Goal: Information Seeking & Learning: Learn about a topic

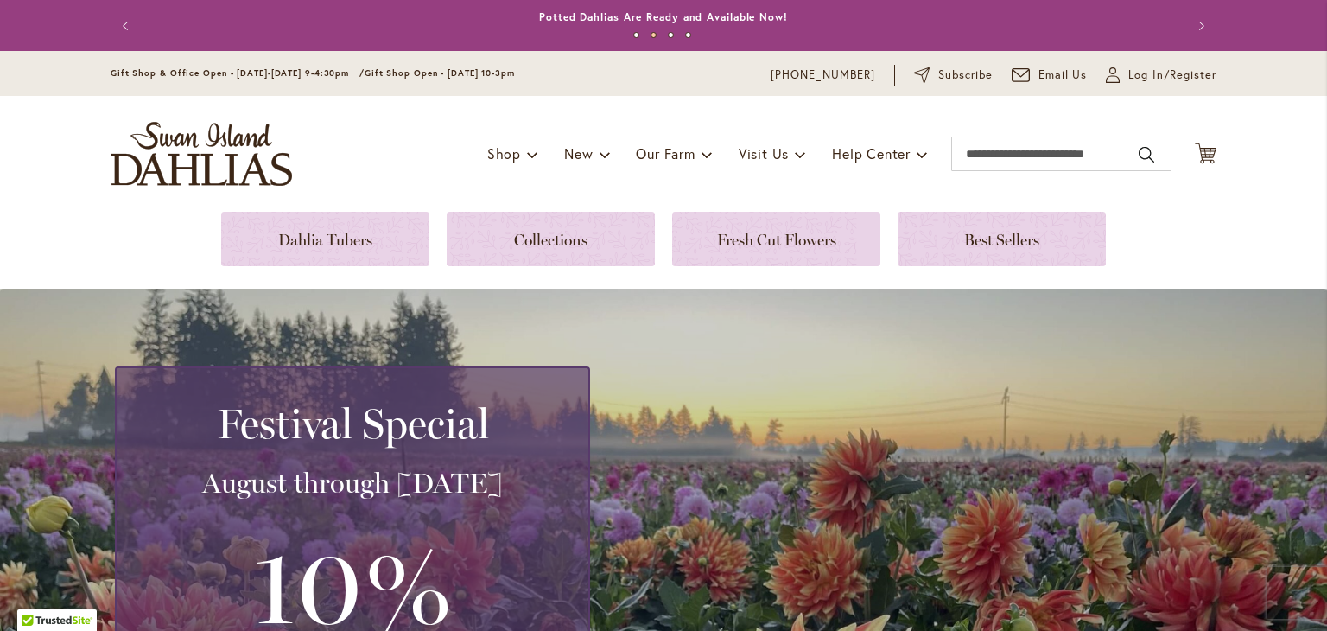
click at [1163, 78] on span "Log In/Register" at bounding box center [1173, 75] width 88 height 17
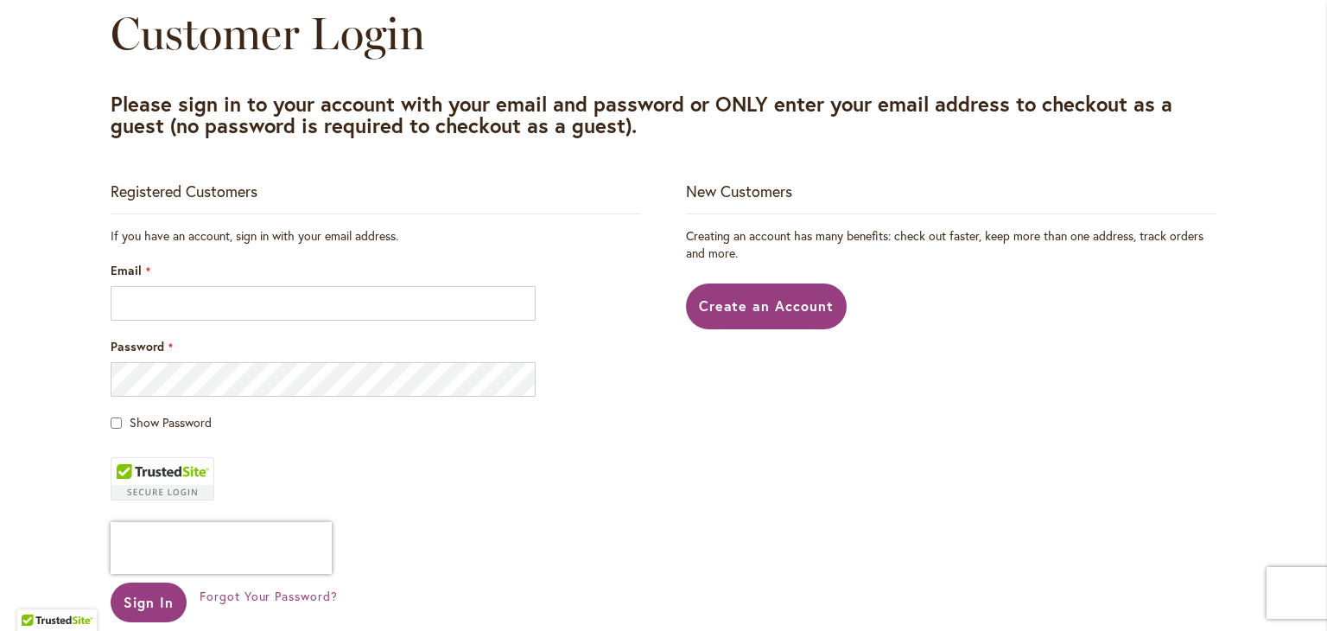
scroll to position [203, 0]
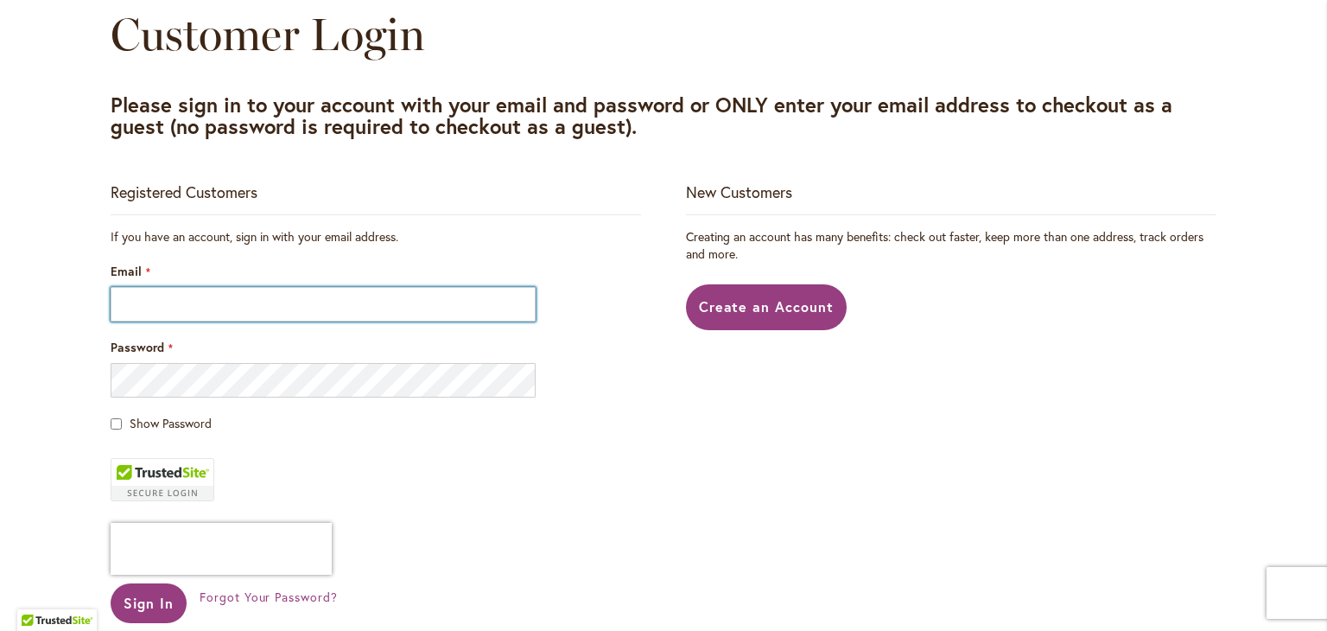
click at [255, 295] on input "Email" at bounding box center [323, 304] width 425 height 35
type input "**********"
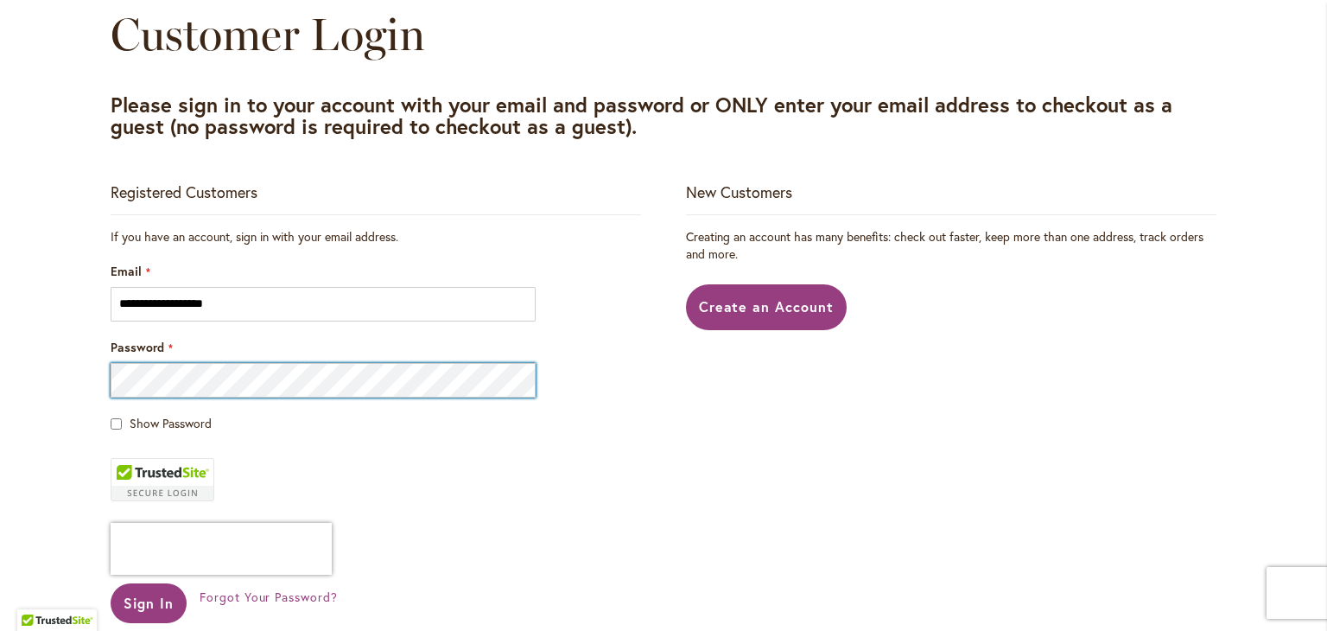
click at [111, 583] on button "Sign In" at bounding box center [149, 603] width 76 height 40
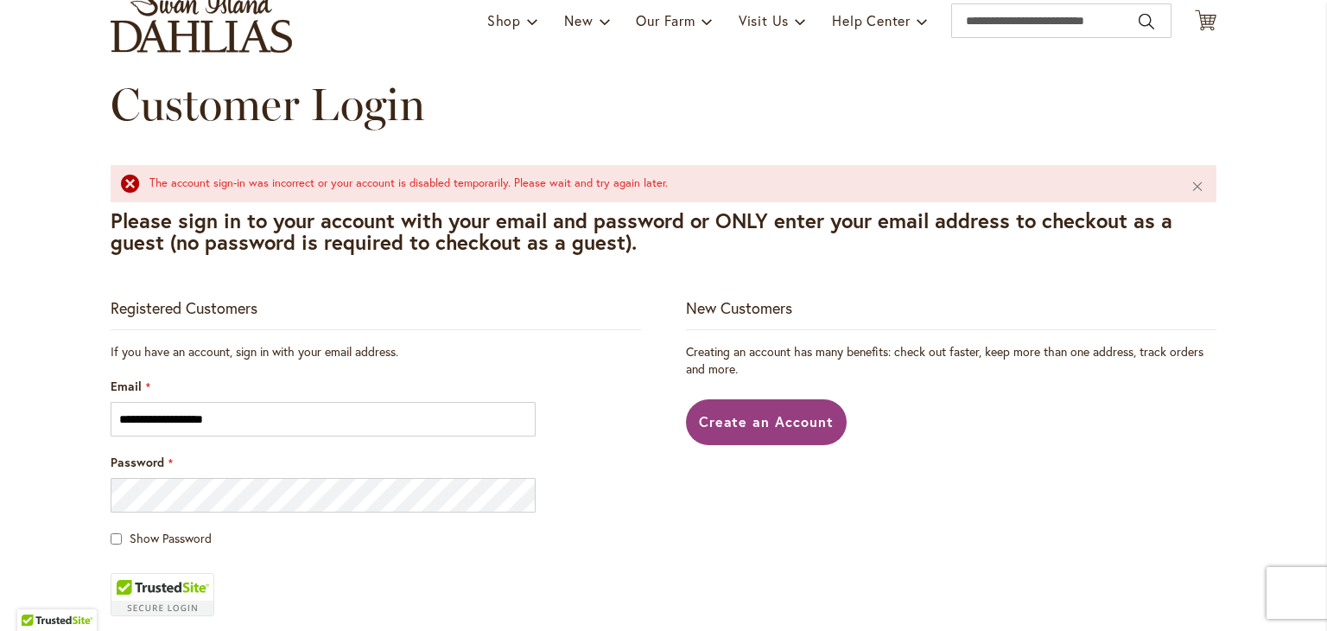
scroll to position [149, 0]
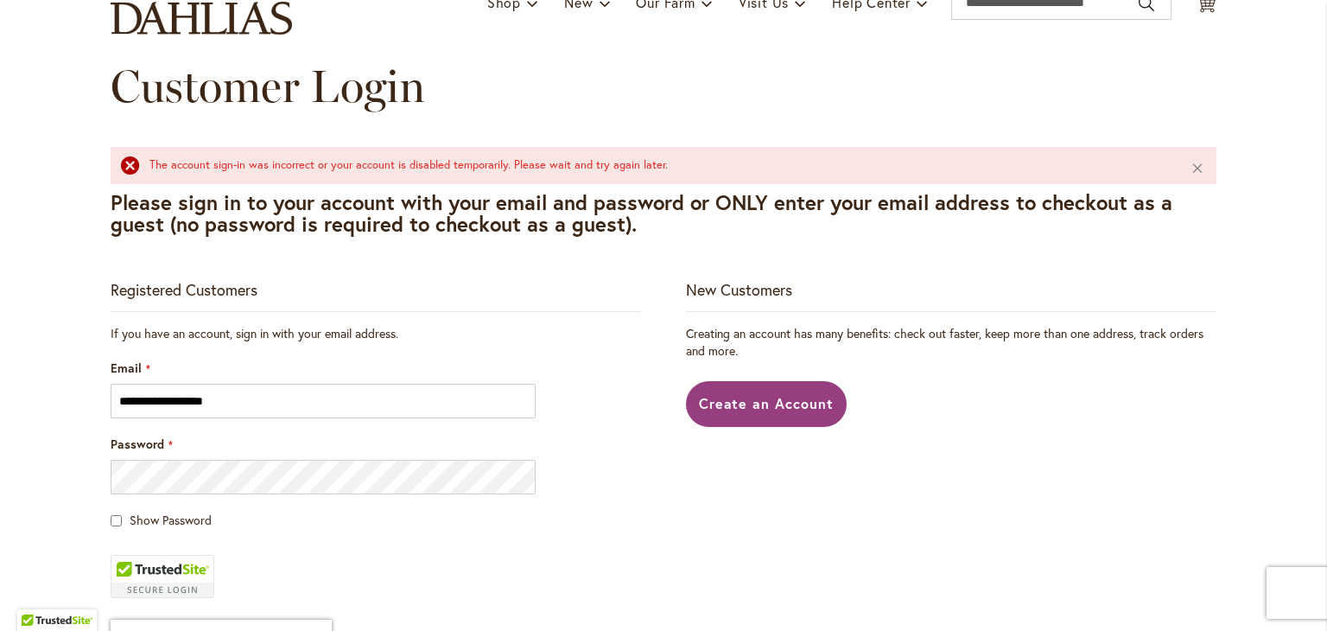
scroll to position [152, 0]
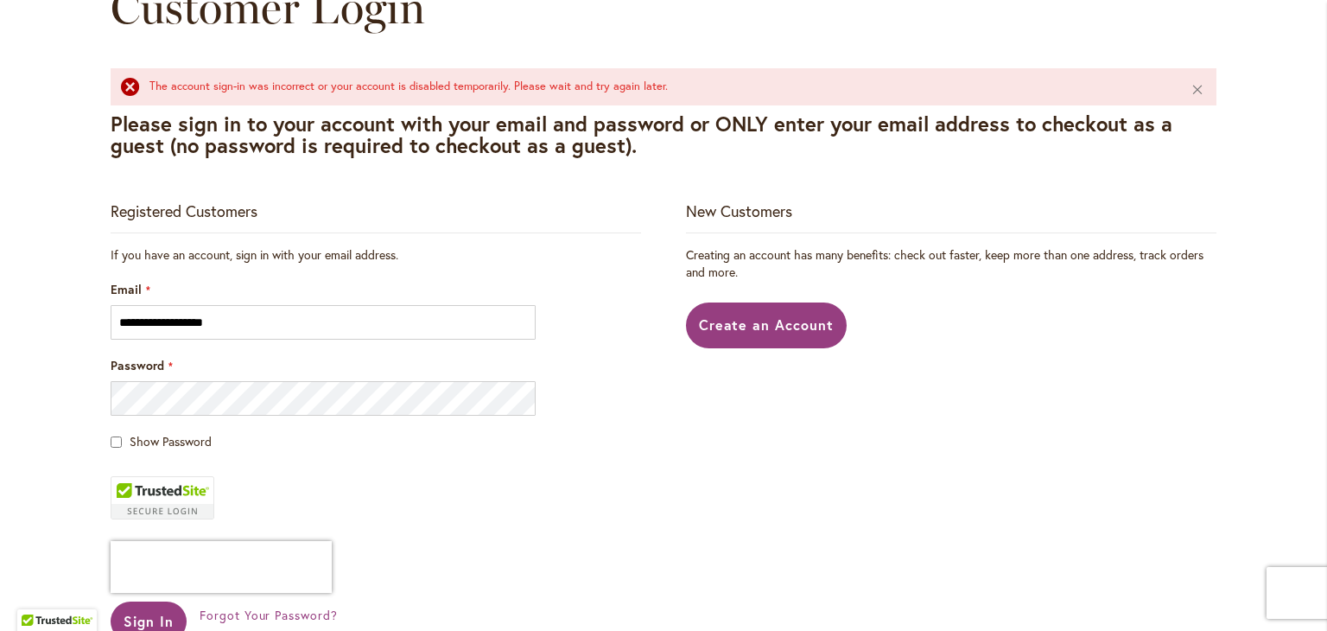
scroll to position [349, 0]
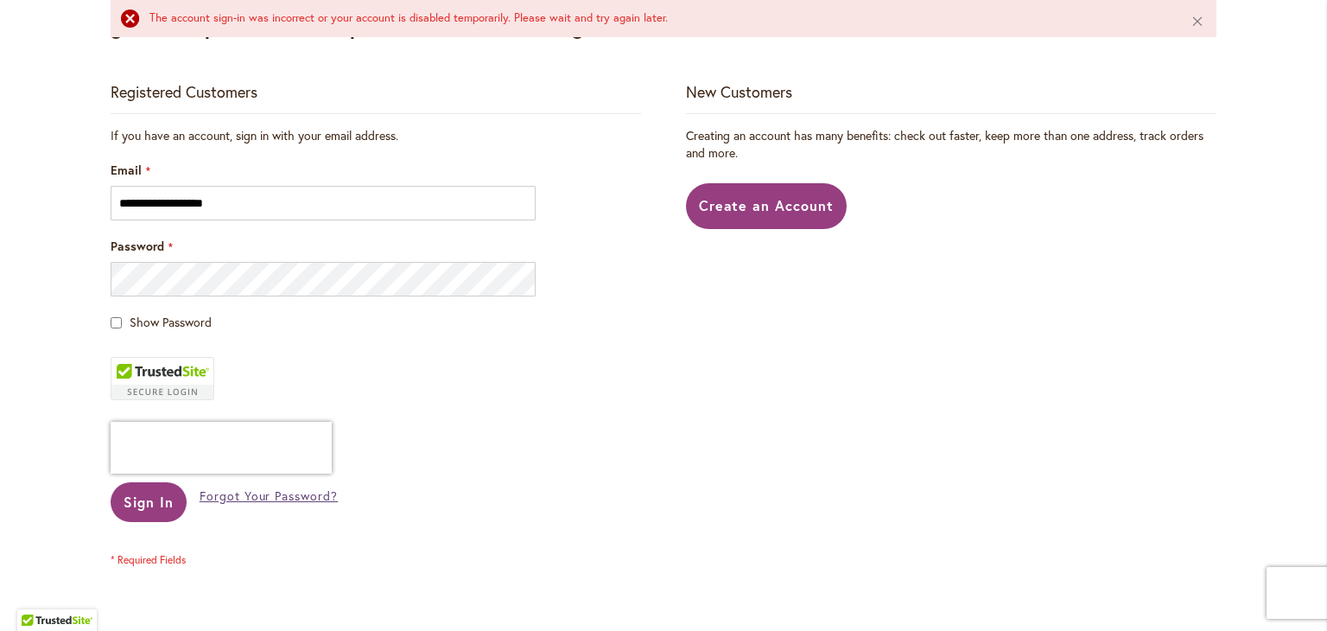
click at [264, 499] on span "Forgot Your Password?" at bounding box center [269, 495] width 138 height 16
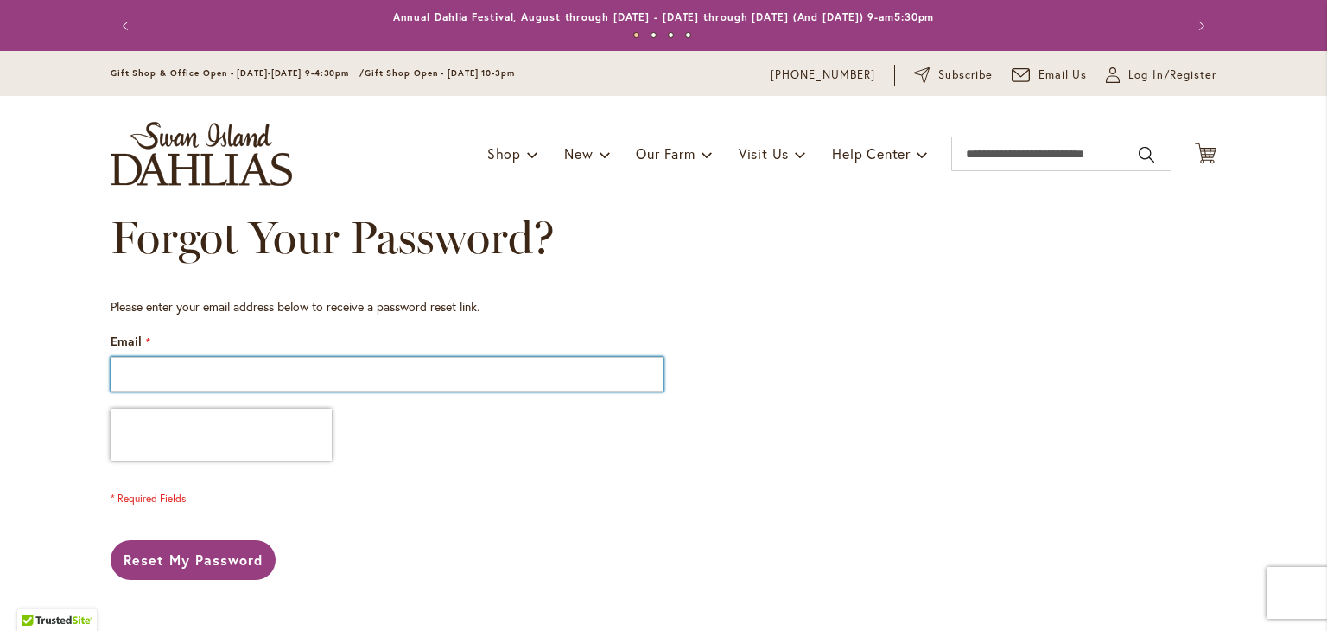
click at [227, 368] on input "Email" at bounding box center [387, 374] width 553 height 35
type input "**********"
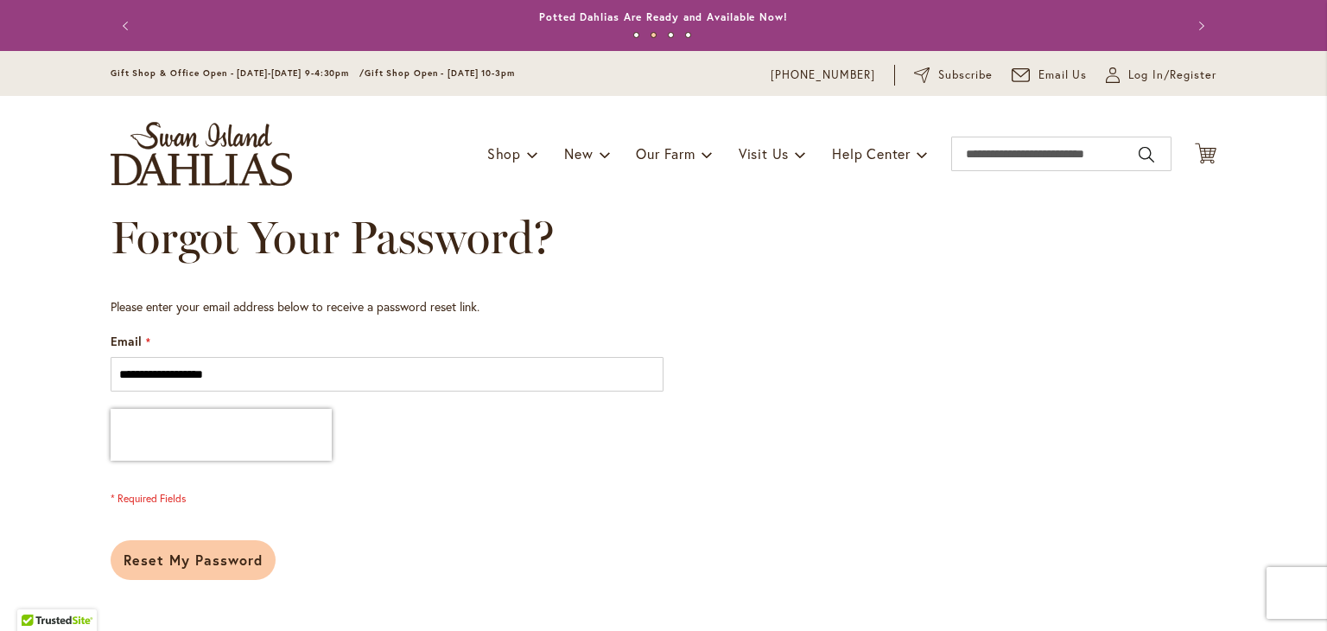
click at [180, 551] on span "Reset My Password" at bounding box center [193, 559] width 139 height 18
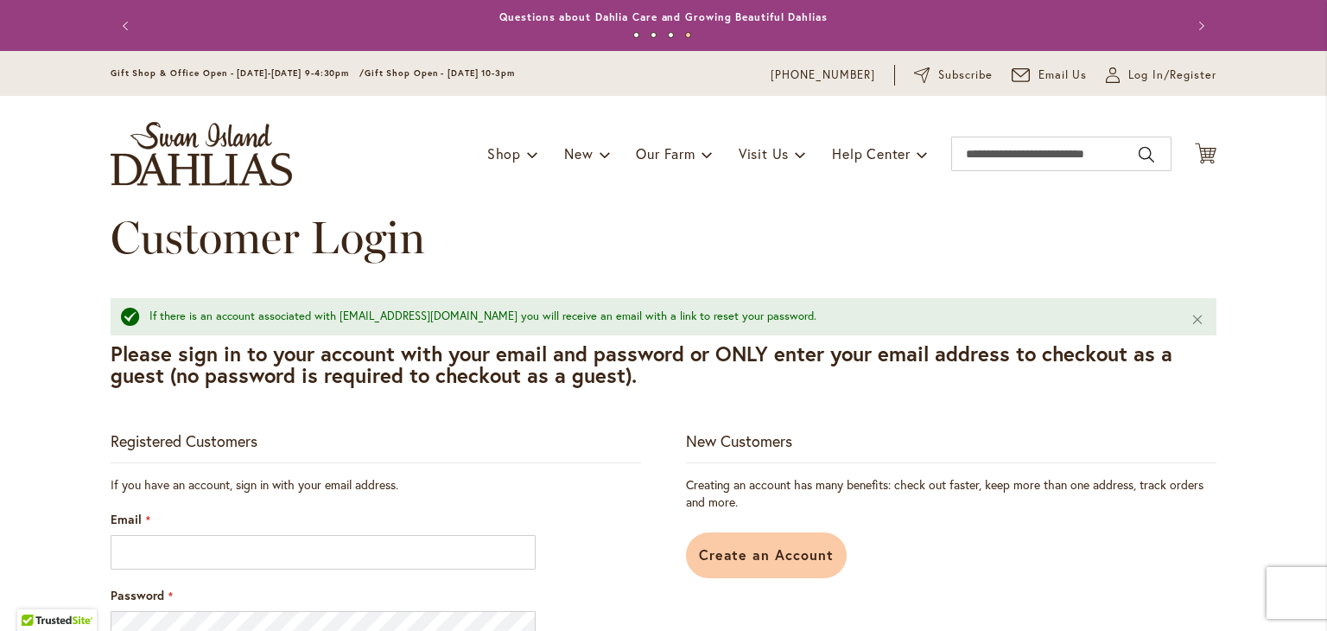
click at [723, 550] on span "Create an Account" at bounding box center [767, 554] width 136 height 18
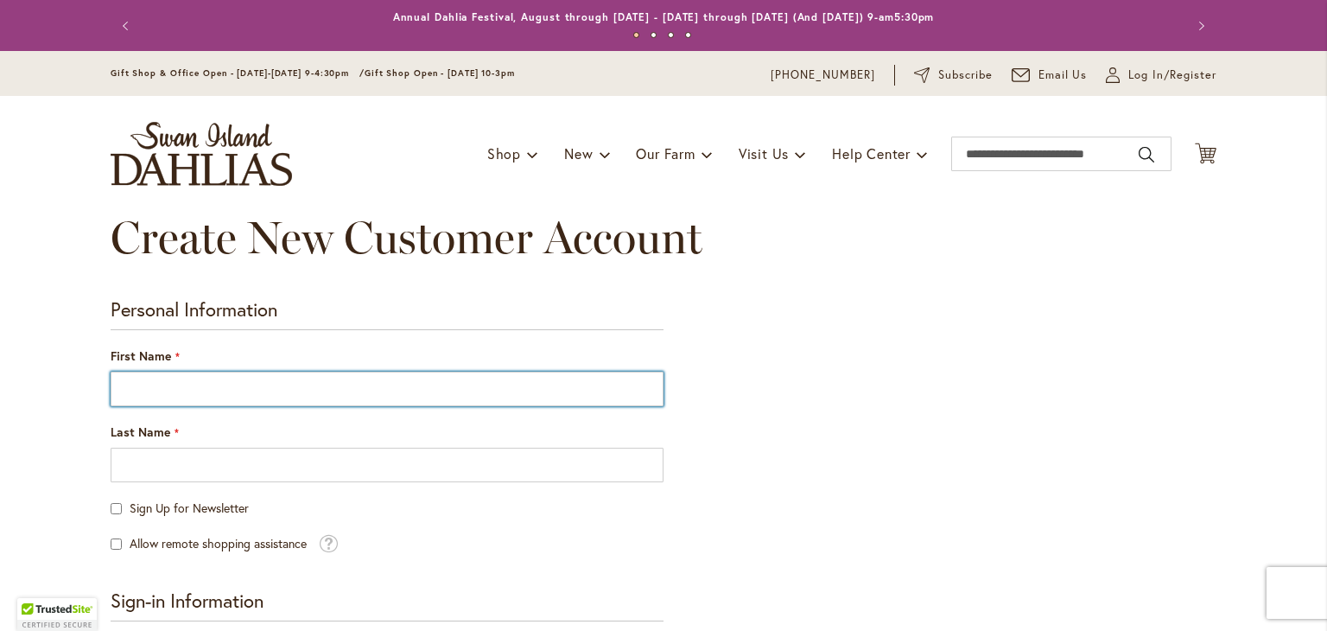
click at [387, 391] on input "First Name" at bounding box center [387, 389] width 553 height 35
type input "****"
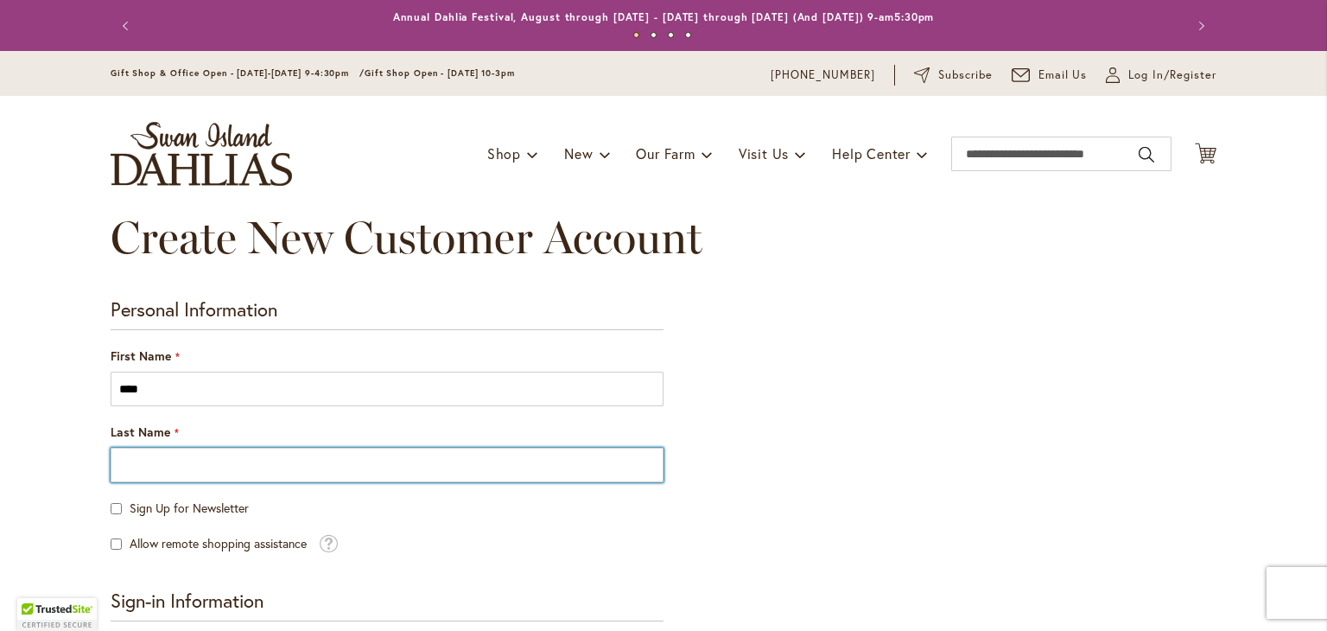
type input "*********"
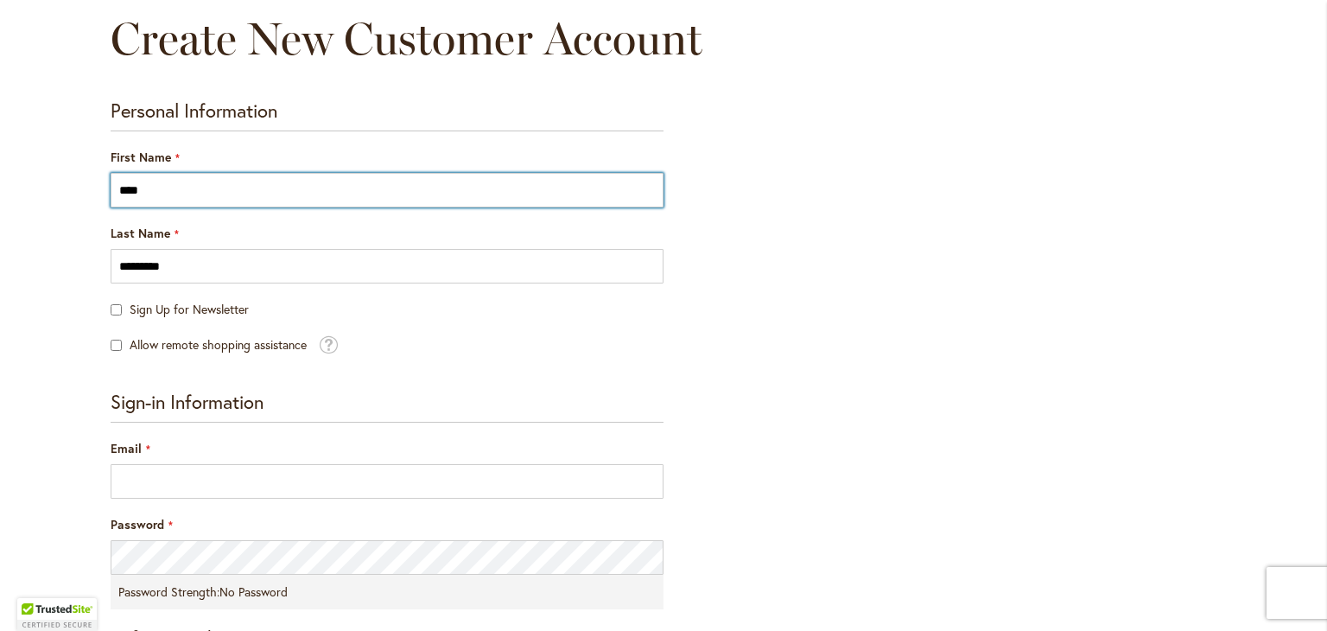
scroll to position [200, 0]
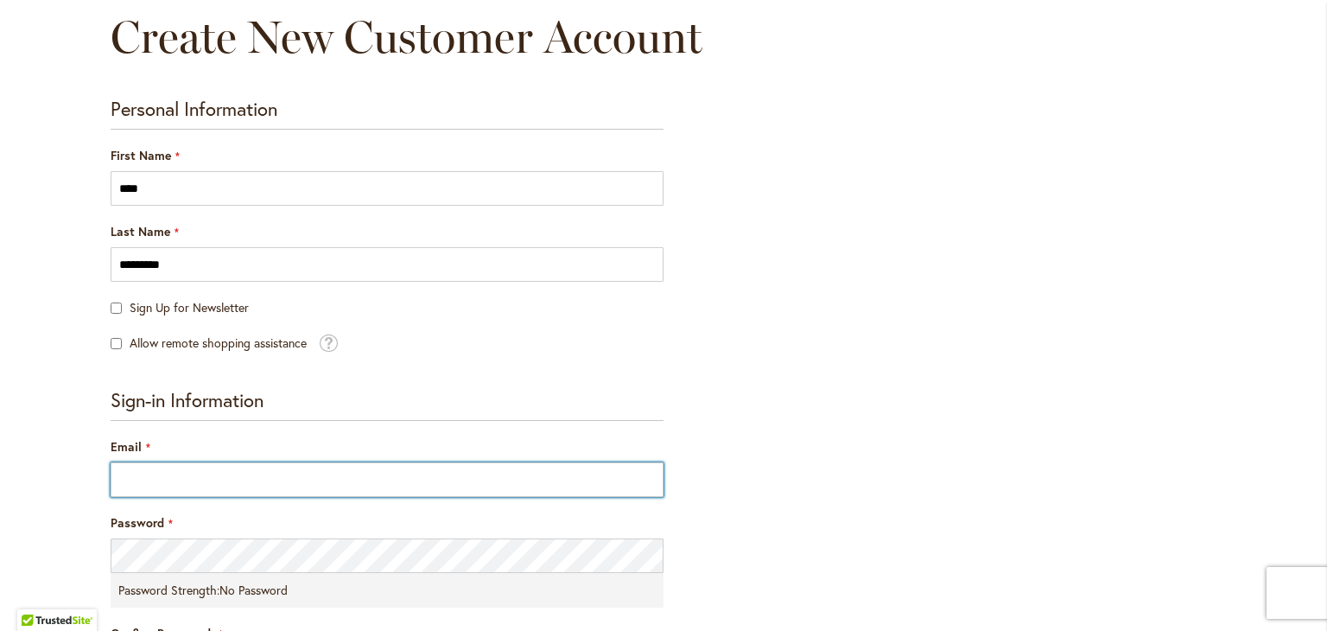
click at [364, 466] on input "Email" at bounding box center [387, 479] width 553 height 35
type input "**********"
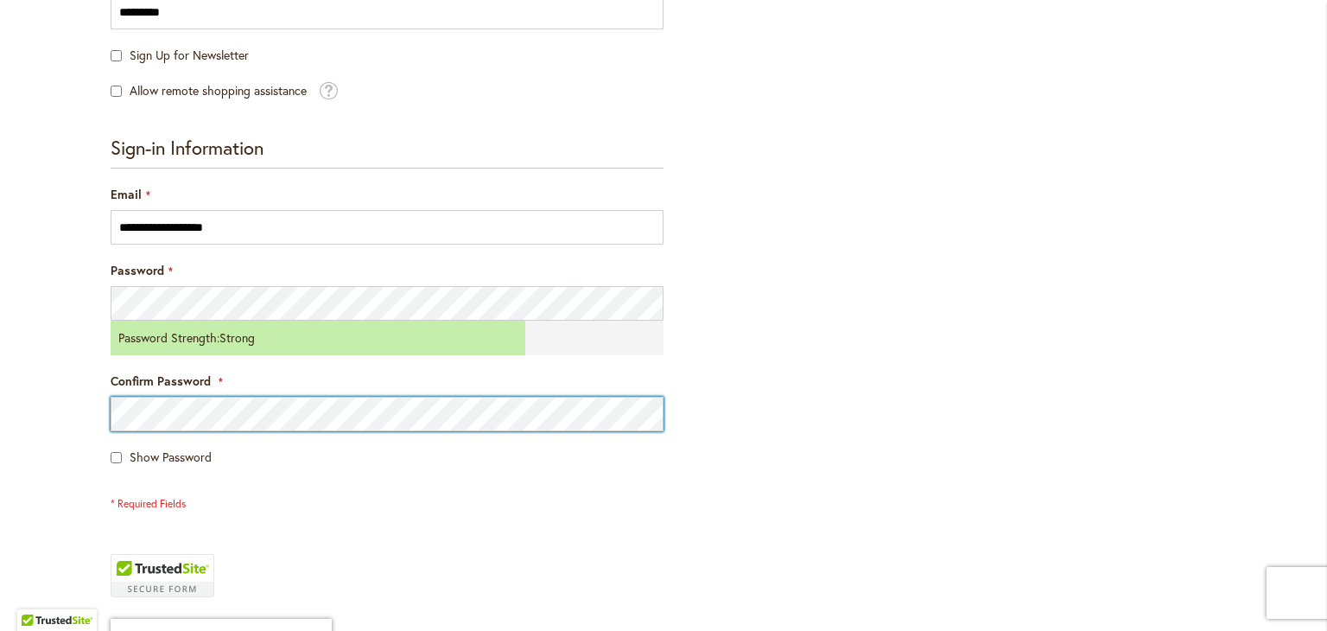
scroll to position [779, 0]
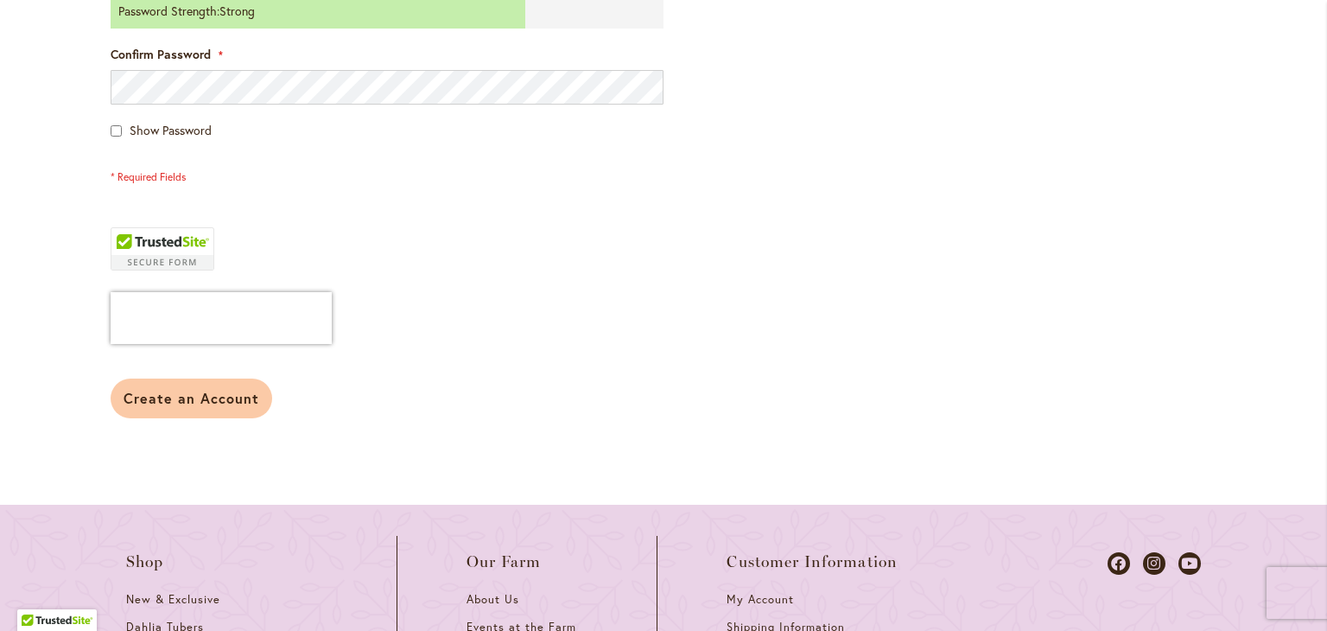
click at [173, 393] on span "Create an Account" at bounding box center [192, 398] width 136 height 18
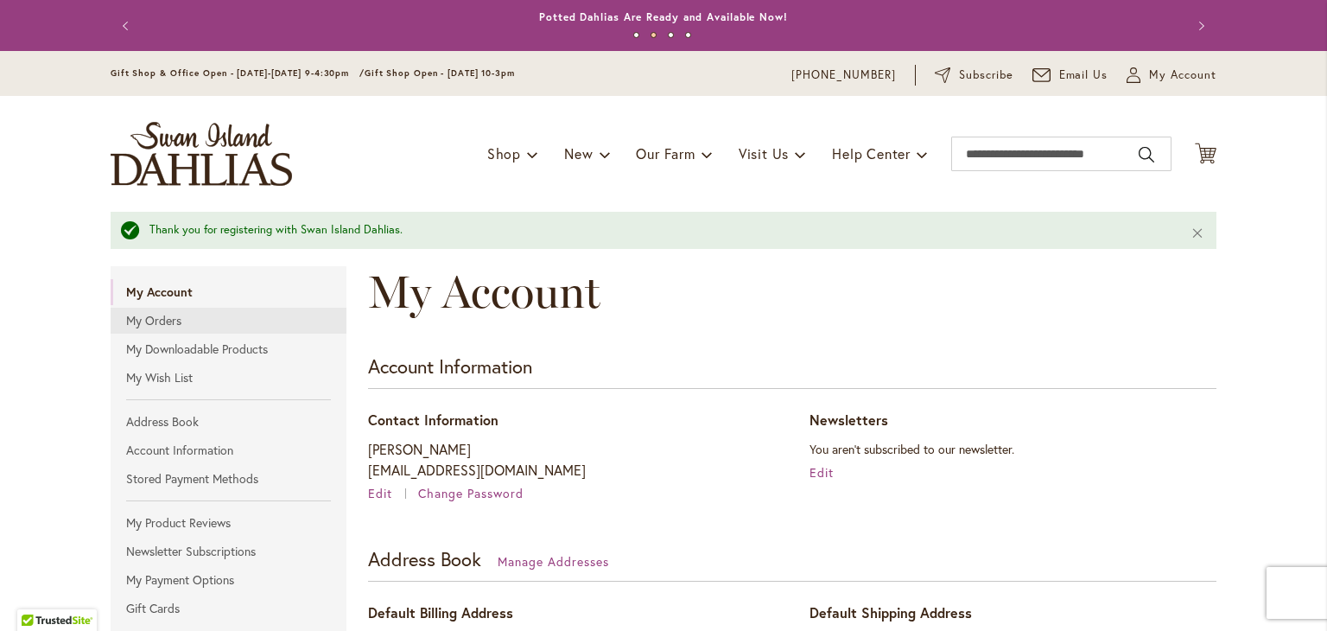
click at [163, 319] on link "My Orders" at bounding box center [229, 321] width 236 height 26
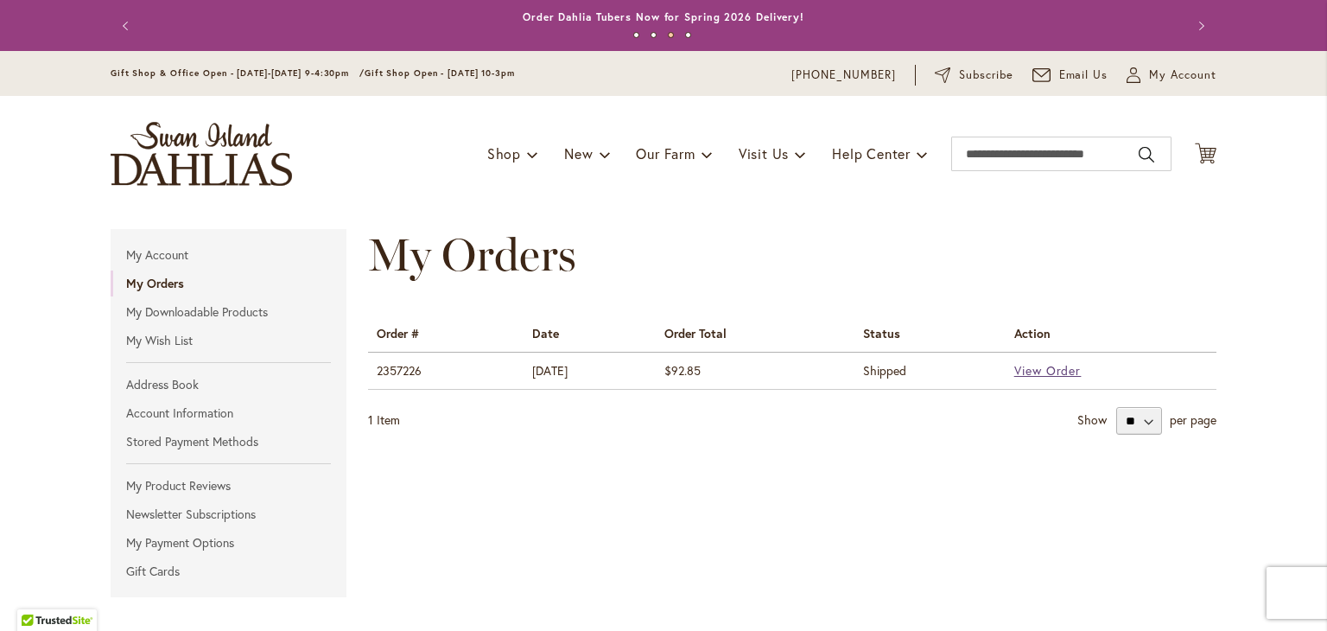
click at [1047, 374] on span "View Order" at bounding box center [1047, 370] width 67 height 16
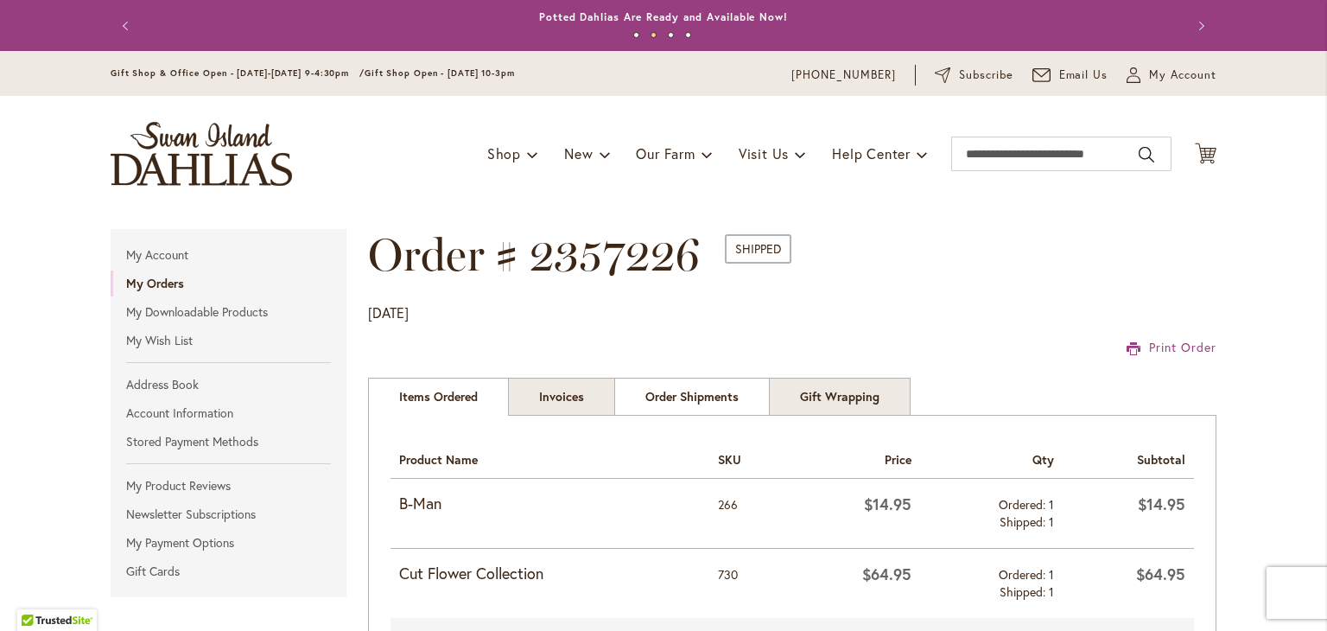
click at [690, 388] on link "Order Shipments" at bounding box center [692, 397] width 156 height 38
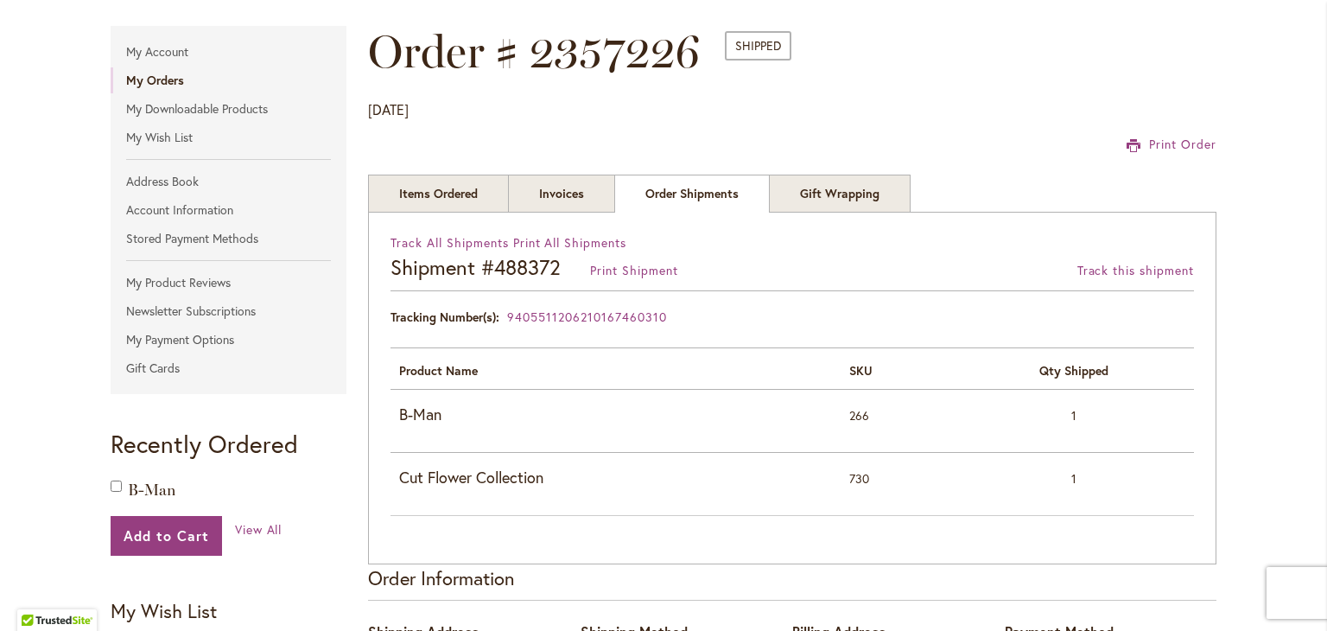
scroll to position [137, 0]
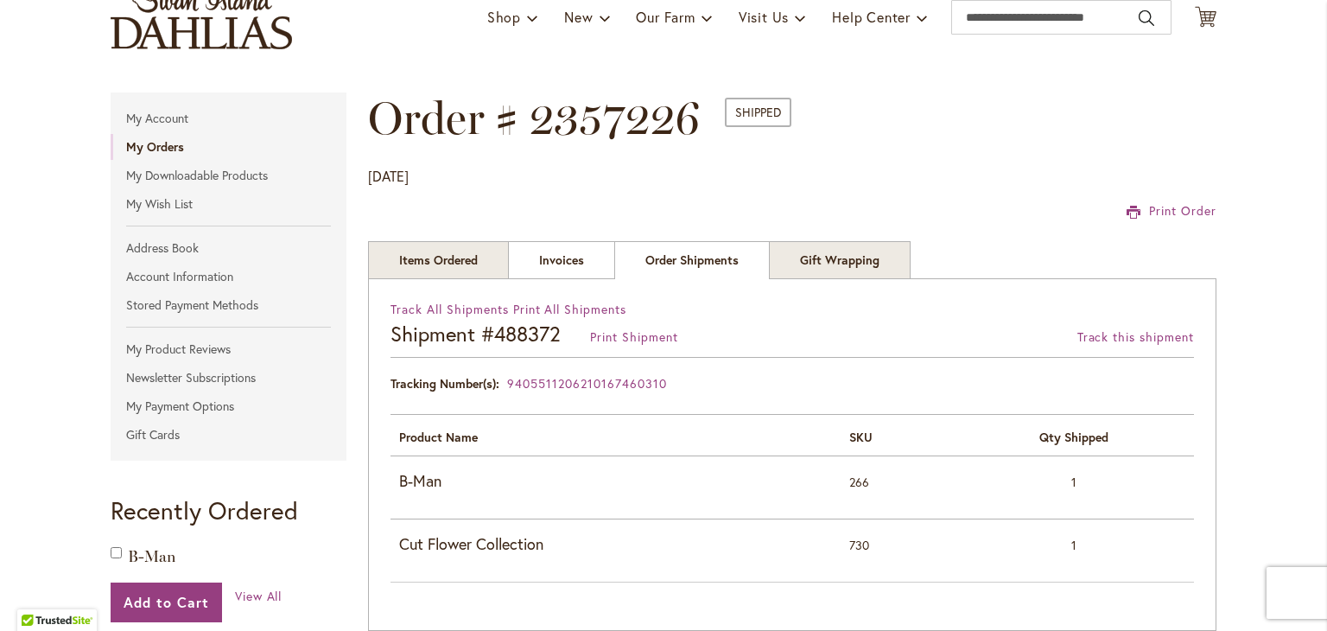
click at [541, 264] on link "Invoices" at bounding box center [561, 260] width 107 height 38
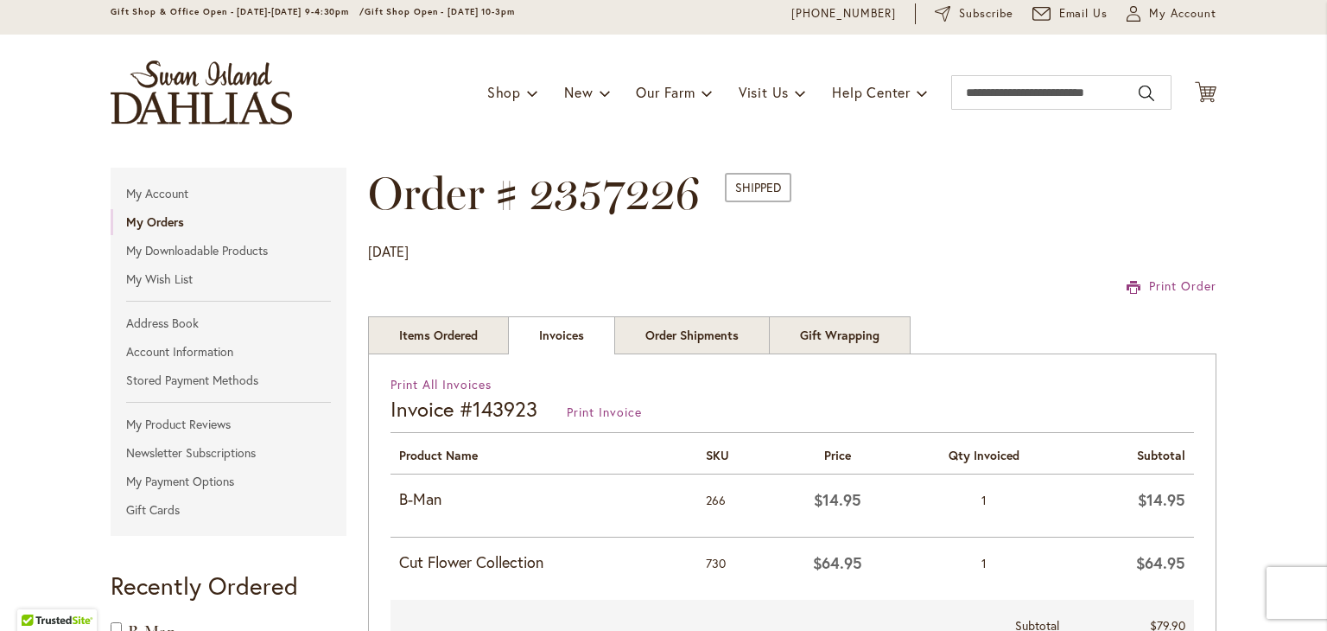
scroll to position [62, 0]
click at [987, 104] on input "Search" at bounding box center [1061, 91] width 220 height 35
type input "***"
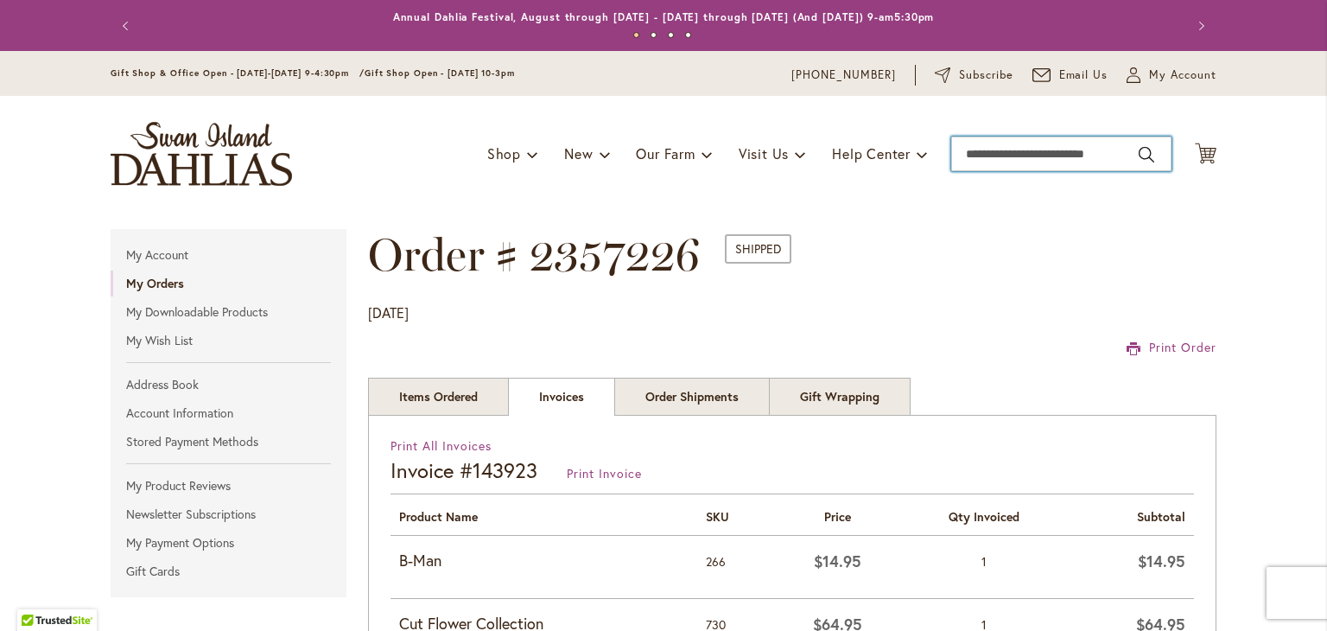
click at [985, 156] on input "Search" at bounding box center [1061, 154] width 220 height 35
type input "***"
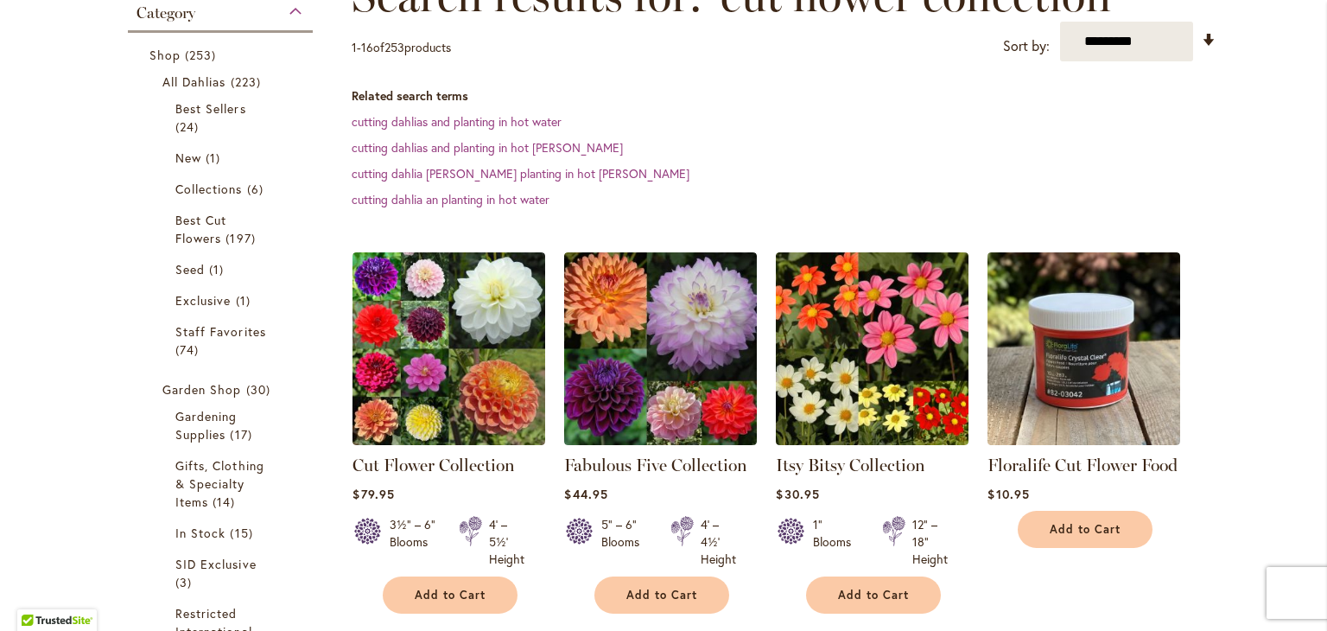
scroll to position [287, 0]
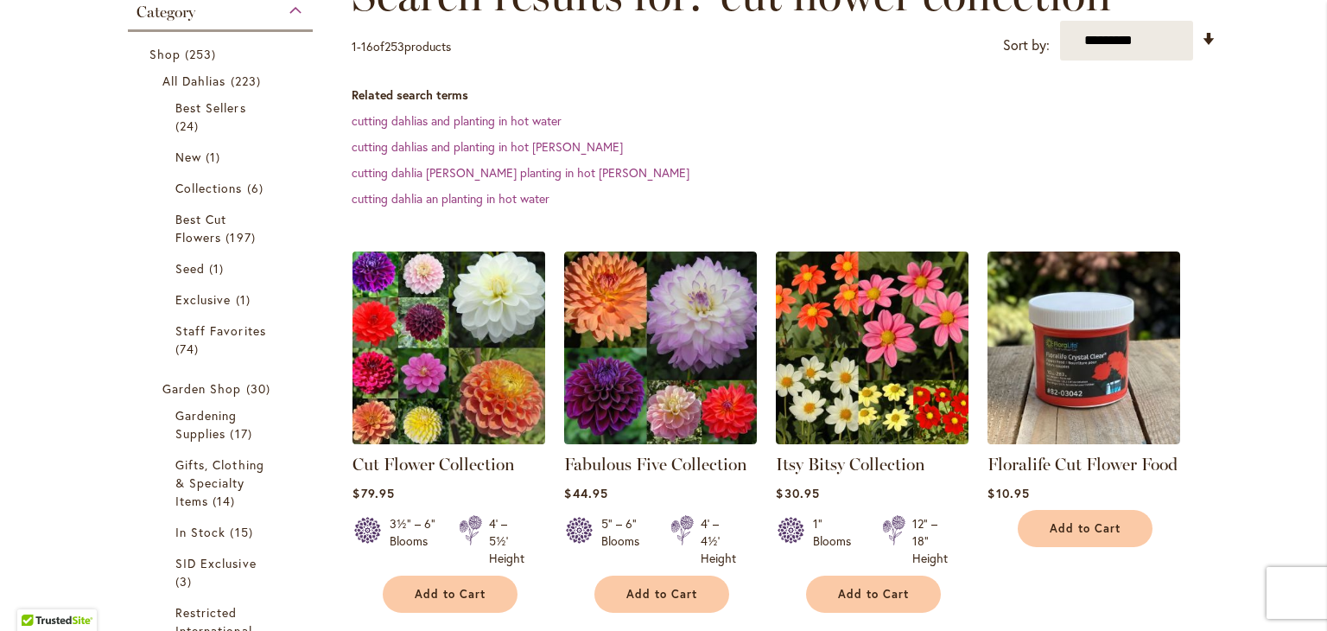
click at [493, 399] on img at bounding box center [449, 348] width 202 height 202
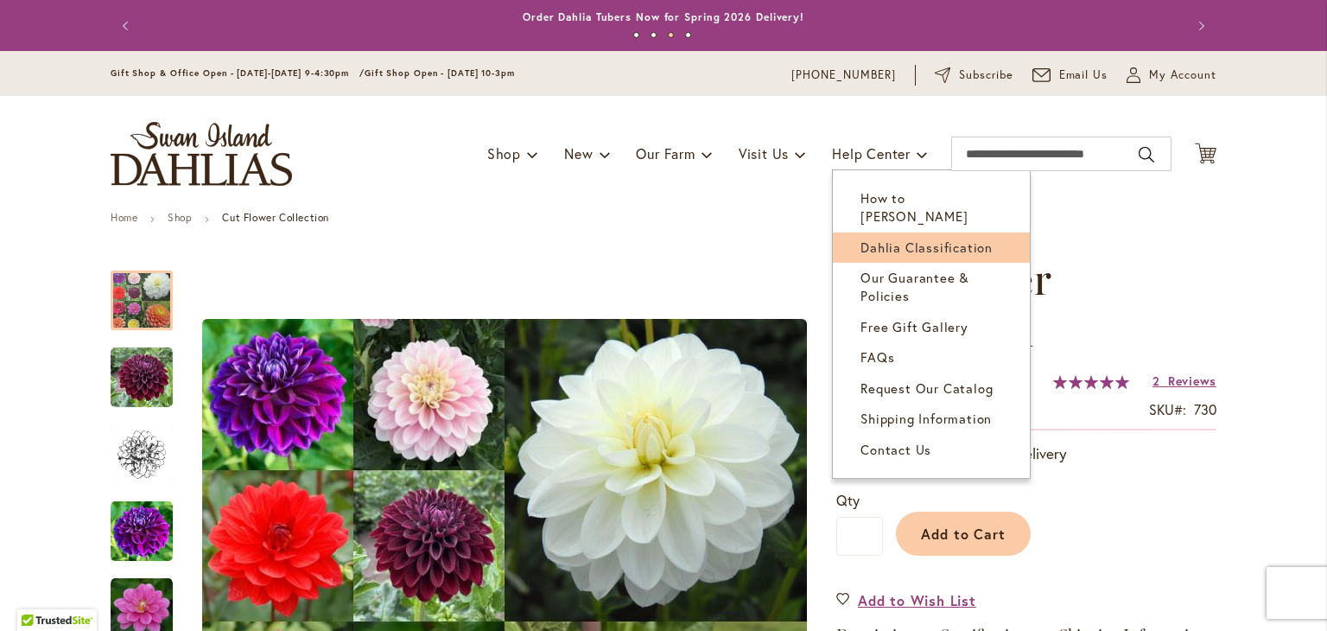
click at [887, 238] on span "Dahlia Classification" at bounding box center [927, 246] width 132 height 17
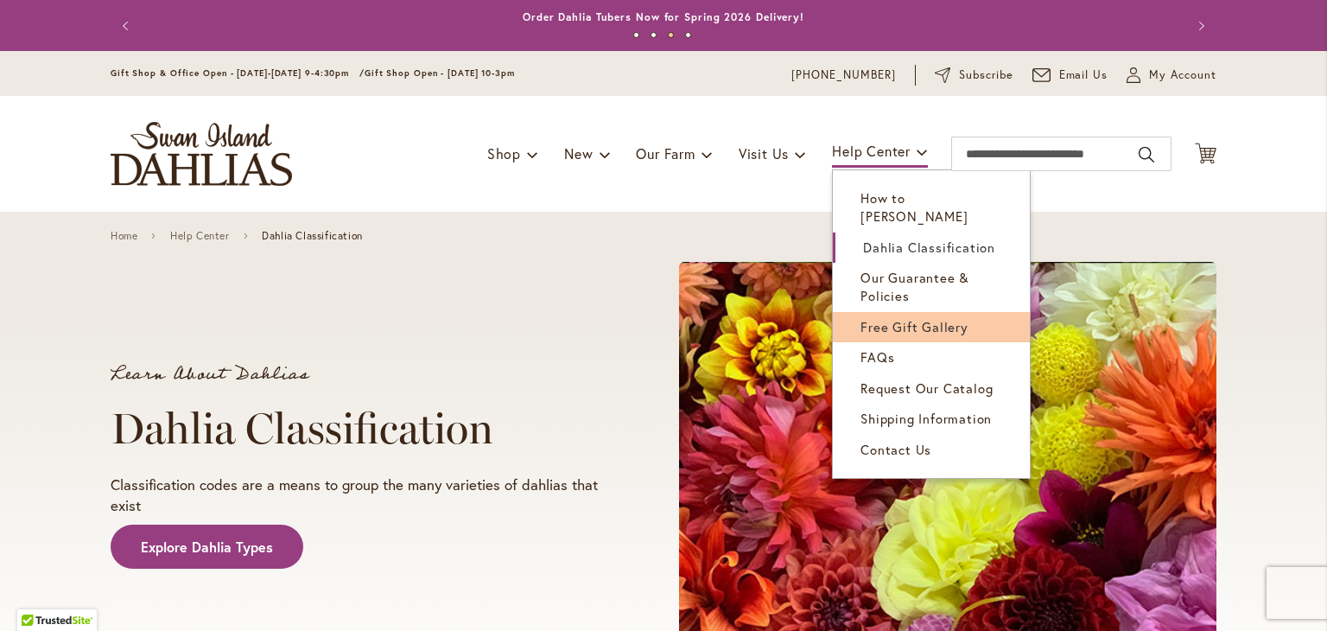
click at [888, 318] on span "Free Gift Gallery" at bounding box center [915, 326] width 108 height 17
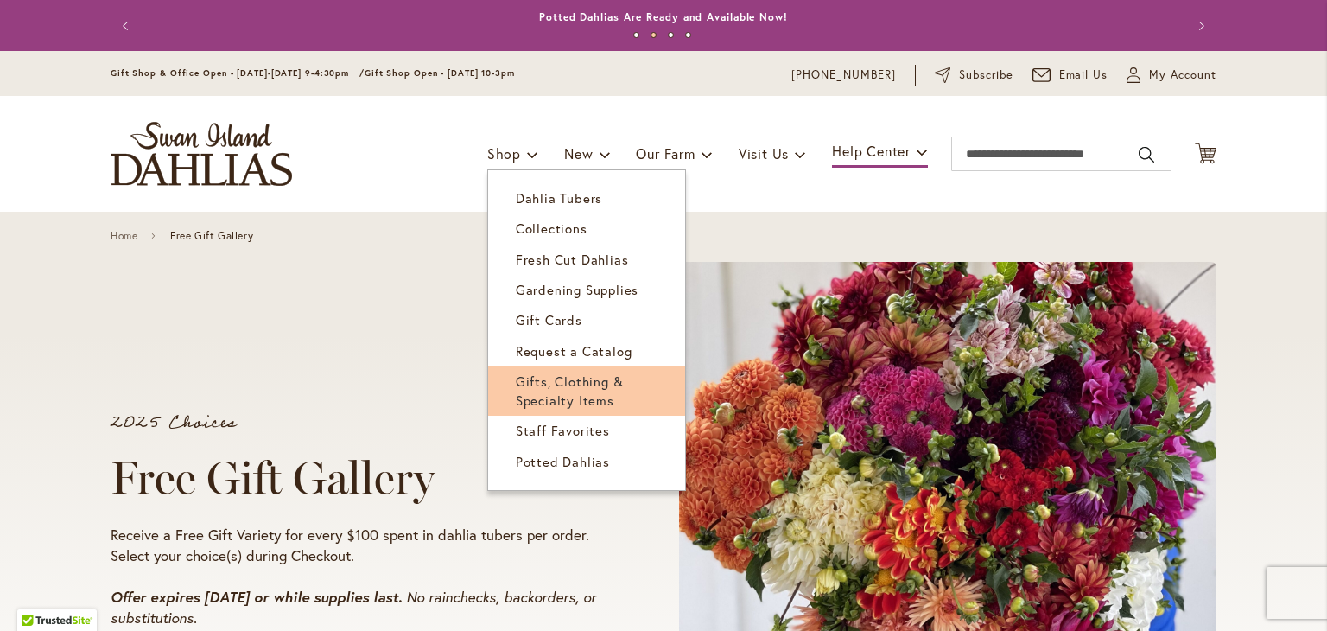
click at [537, 380] on span "Gifts, Clothing & Specialty Items" at bounding box center [570, 389] width 108 height 35
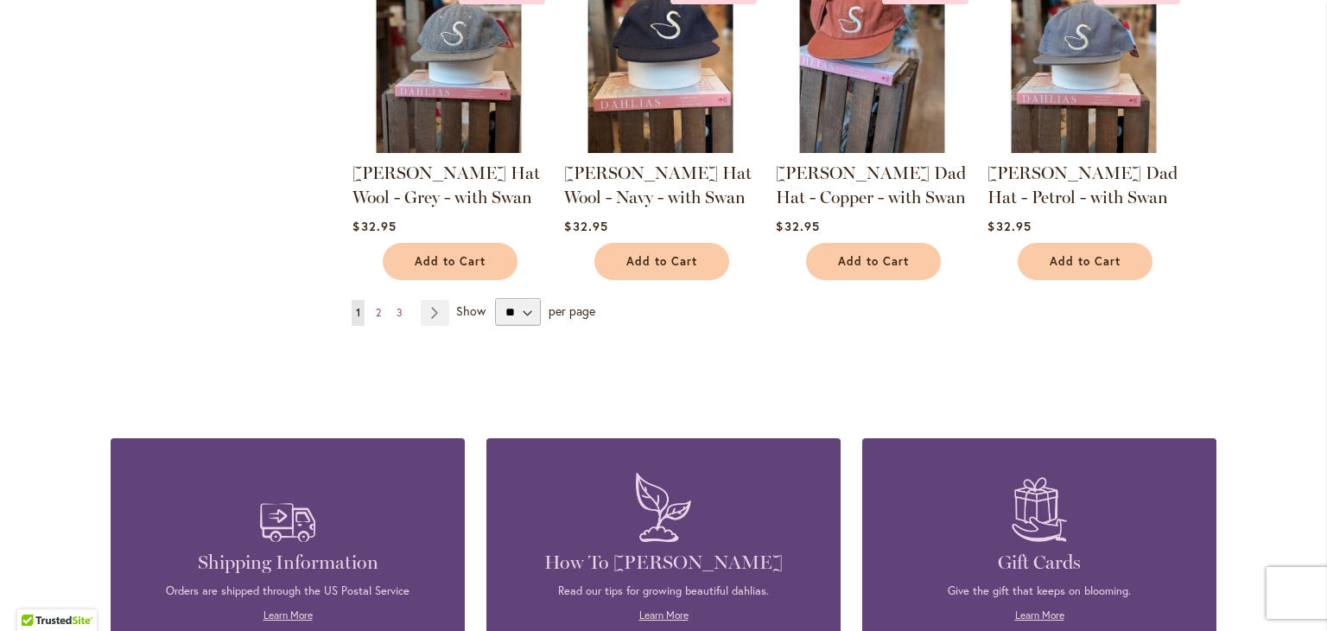
scroll to position [1504, 0]
click at [436, 313] on link "Page Next" at bounding box center [435, 312] width 29 height 26
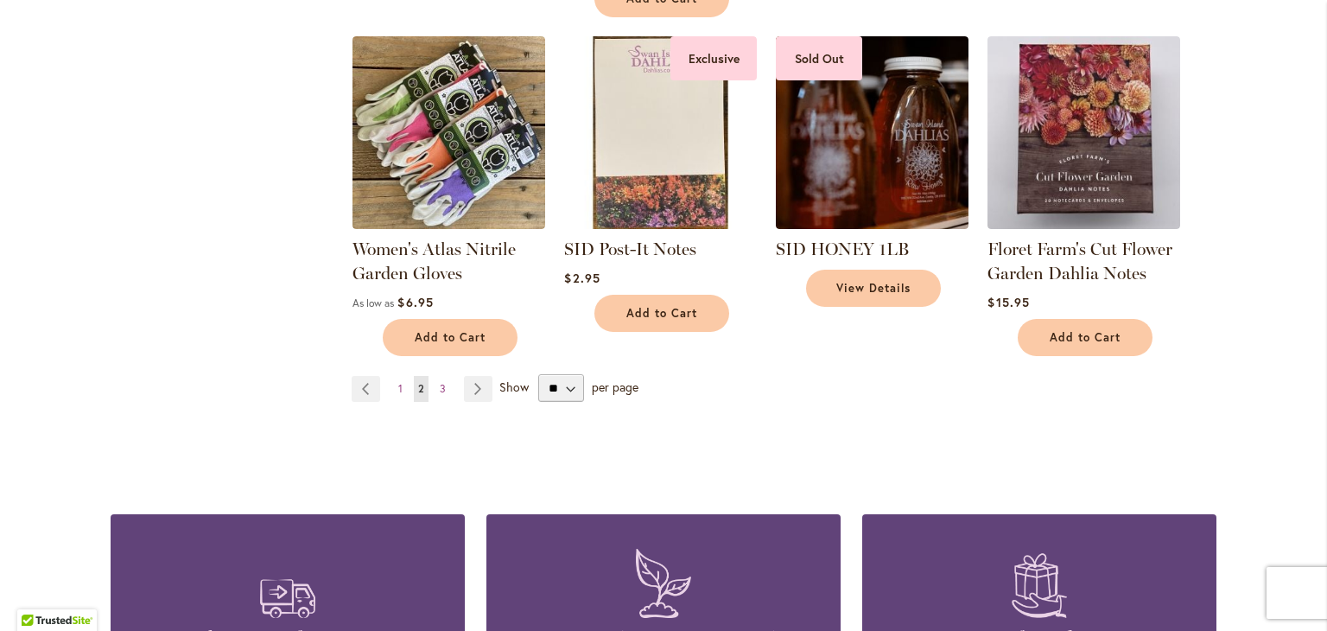
scroll to position [1379, 0]
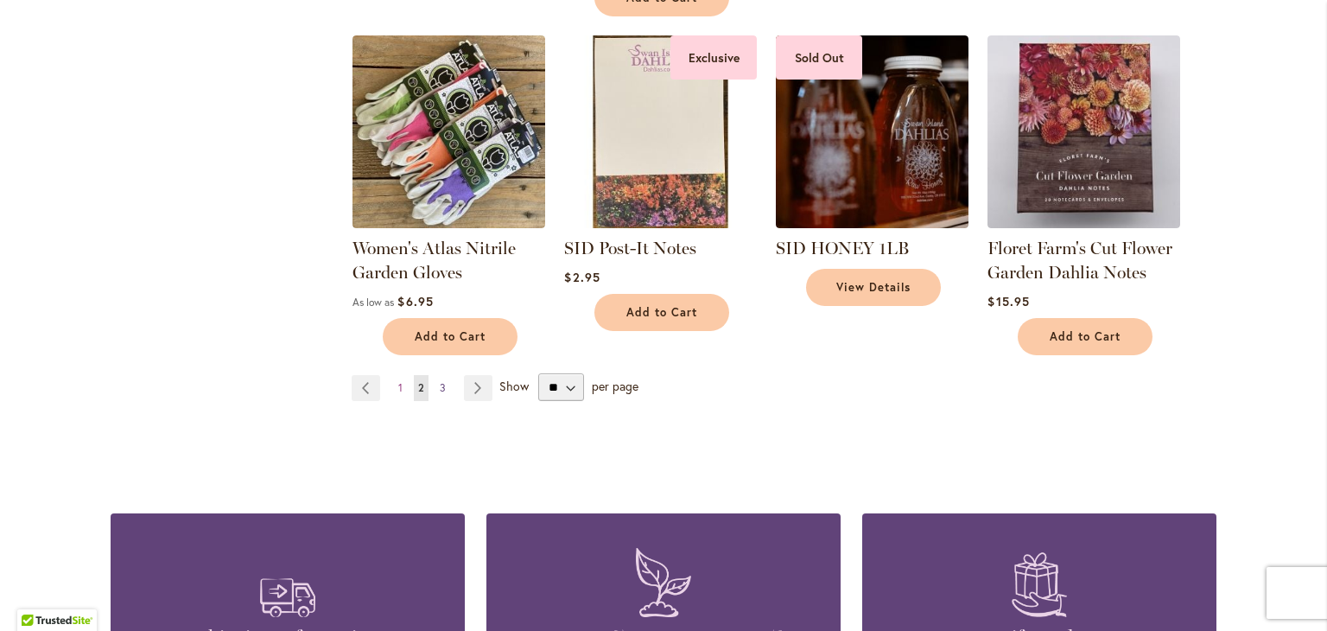
click at [440, 389] on span "3" at bounding box center [443, 387] width 6 height 13
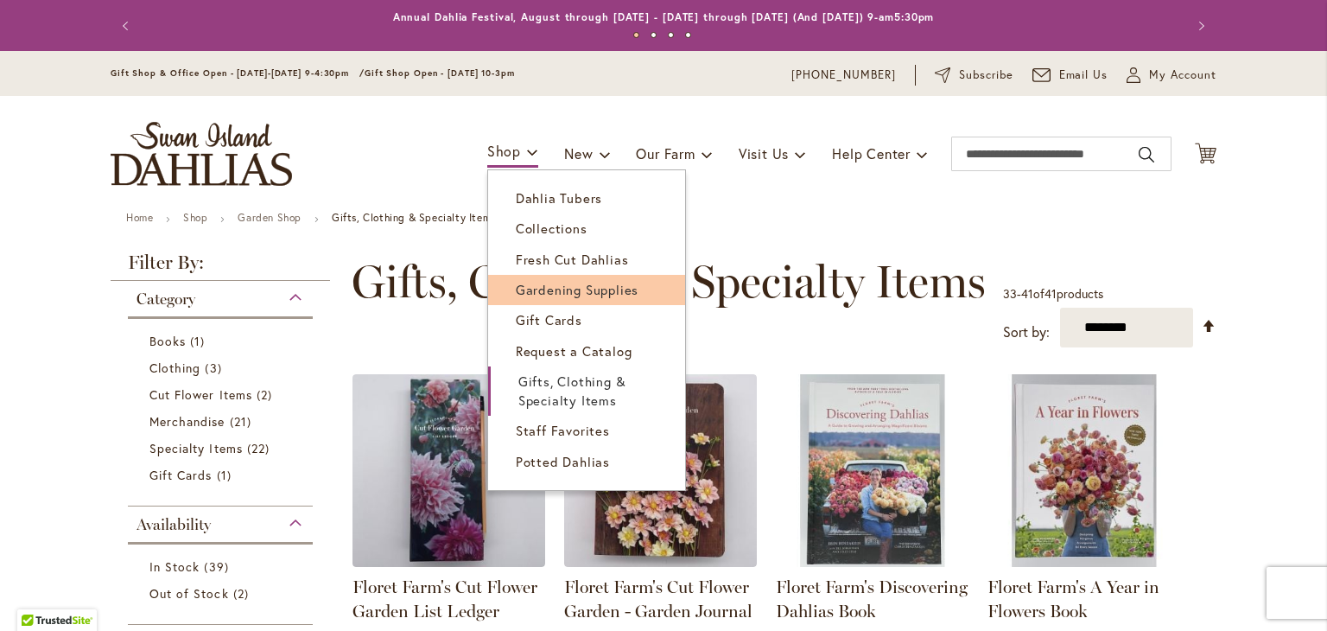
click at [516, 287] on span "Gardening Supplies" at bounding box center [577, 289] width 123 height 17
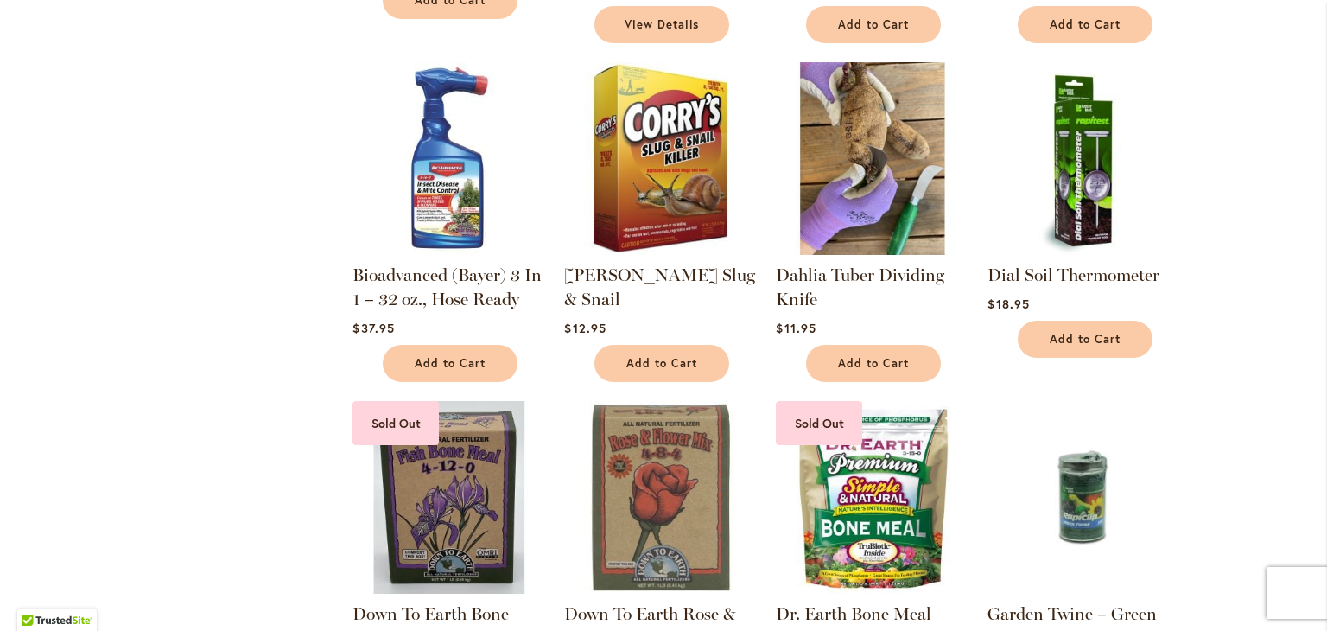
scroll to position [1220, 0]
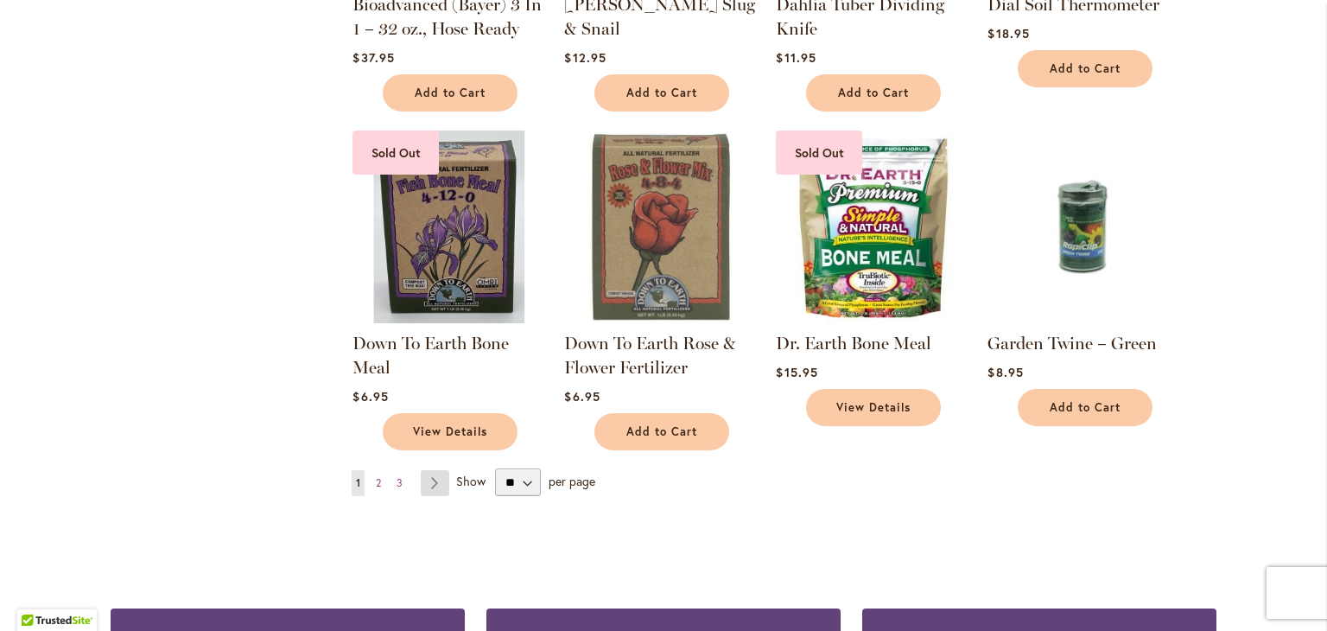
click at [429, 478] on link "Page Next" at bounding box center [435, 483] width 29 height 26
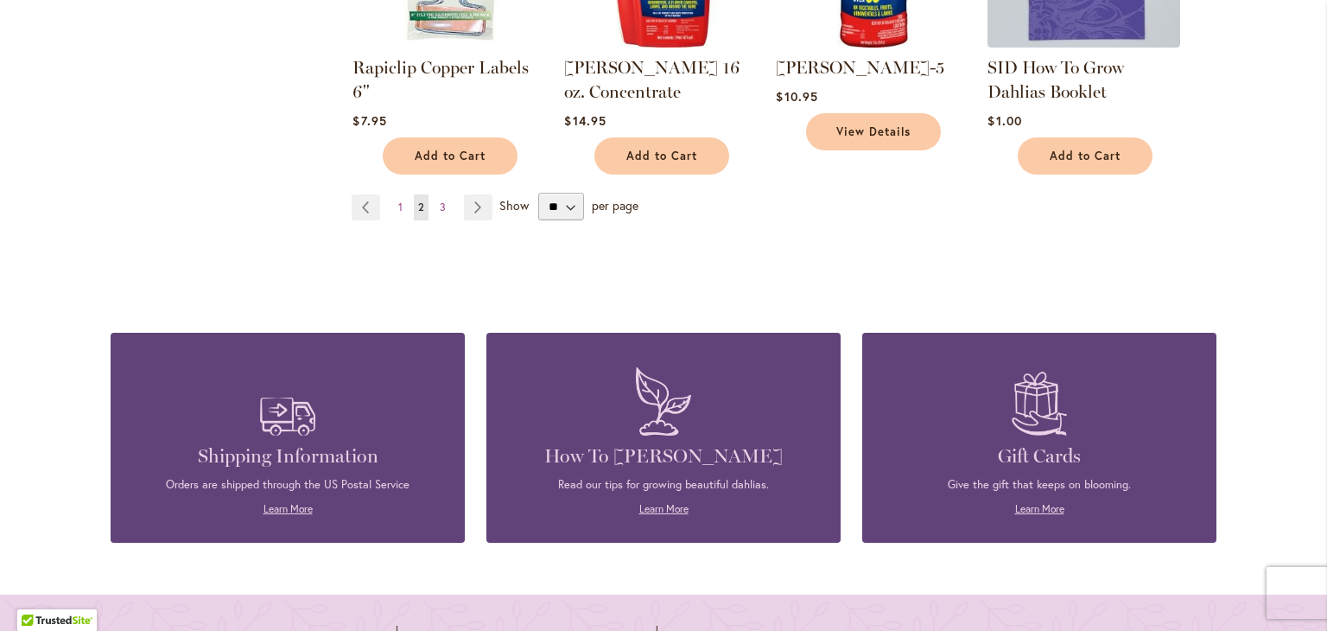
scroll to position [1547, 0]
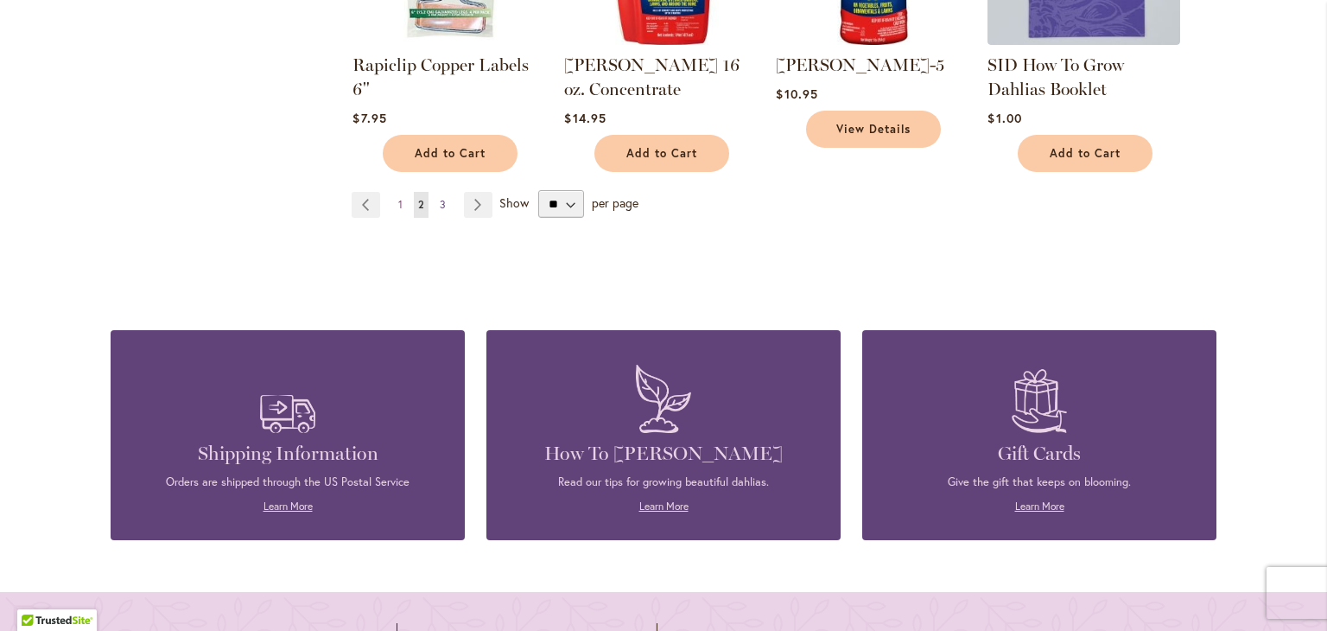
click at [440, 198] on span "3" at bounding box center [443, 204] width 6 height 13
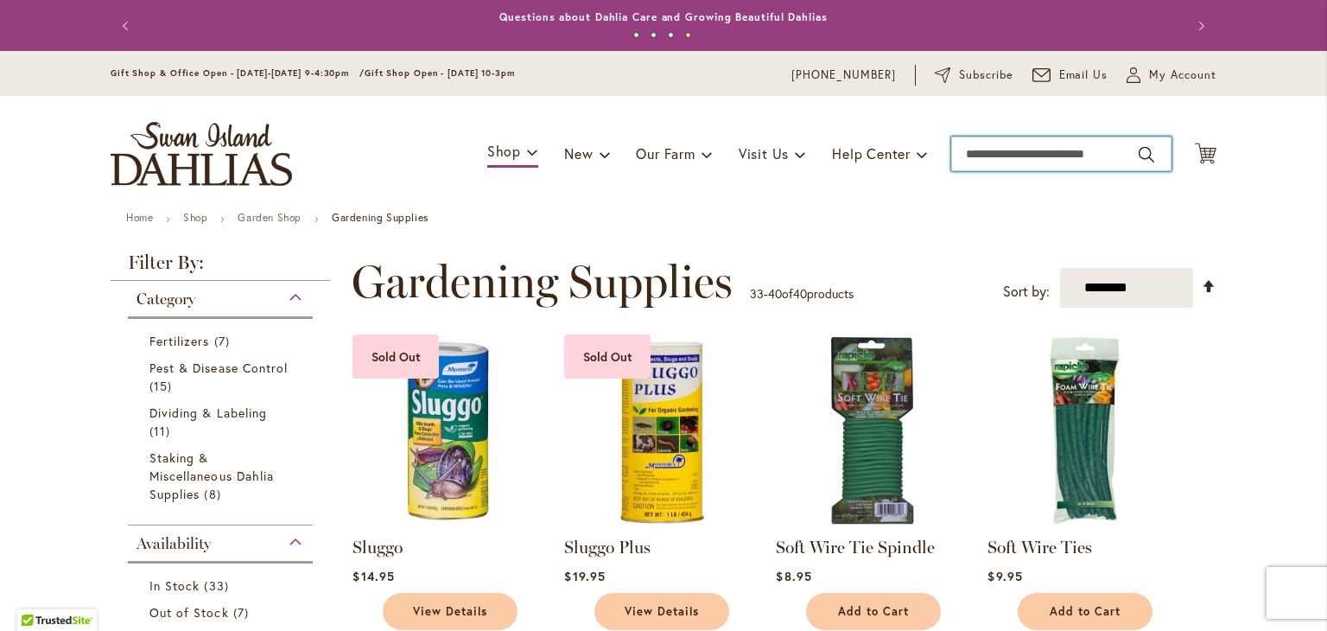
click at [986, 153] on input "Search" at bounding box center [1061, 154] width 220 height 35
type input "***"
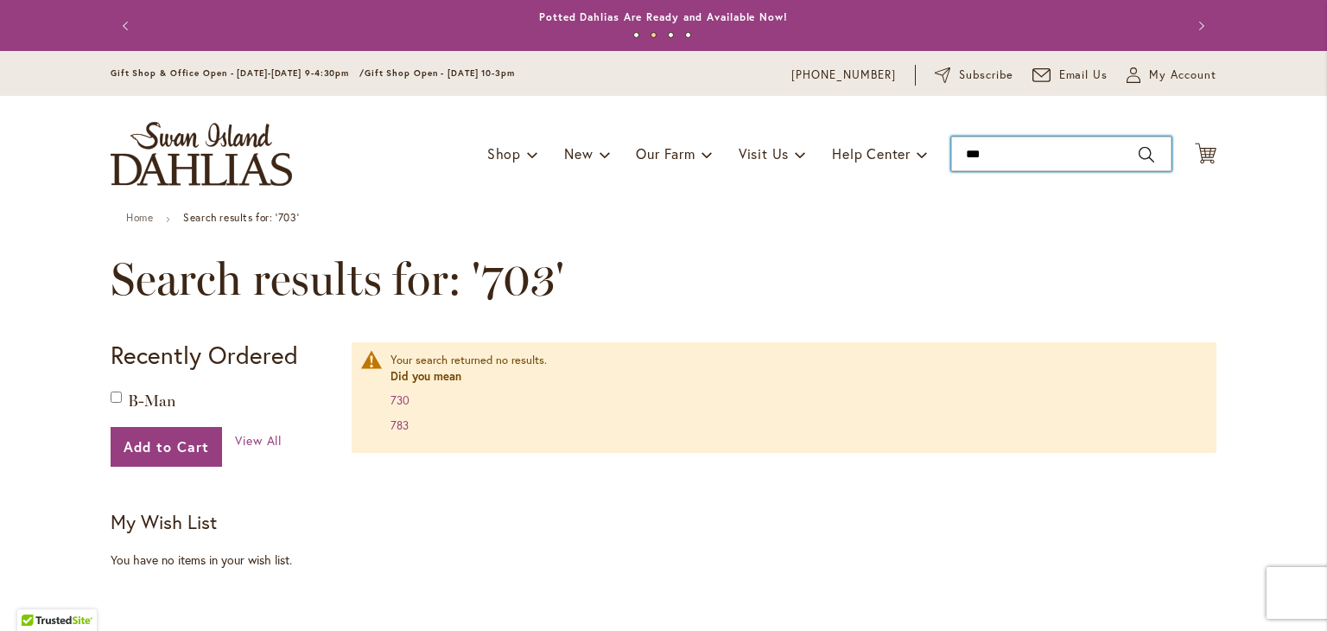
drag, startPoint x: 0, startPoint y: 0, endPoint x: 981, endPoint y: 150, distance: 992.2
click at [981, 150] on input "***" at bounding box center [1061, 154] width 220 height 35
type input "***"
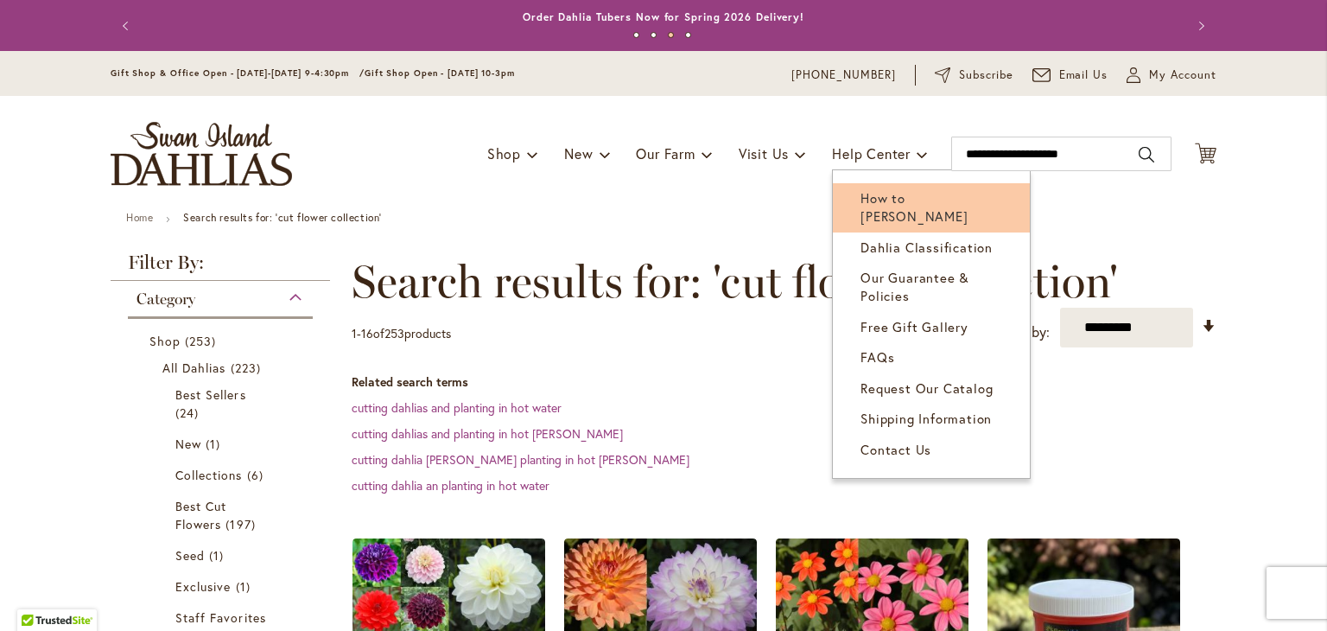
click at [874, 192] on span "How to [PERSON_NAME]" at bounding box center [914, 206] width 107 height 35
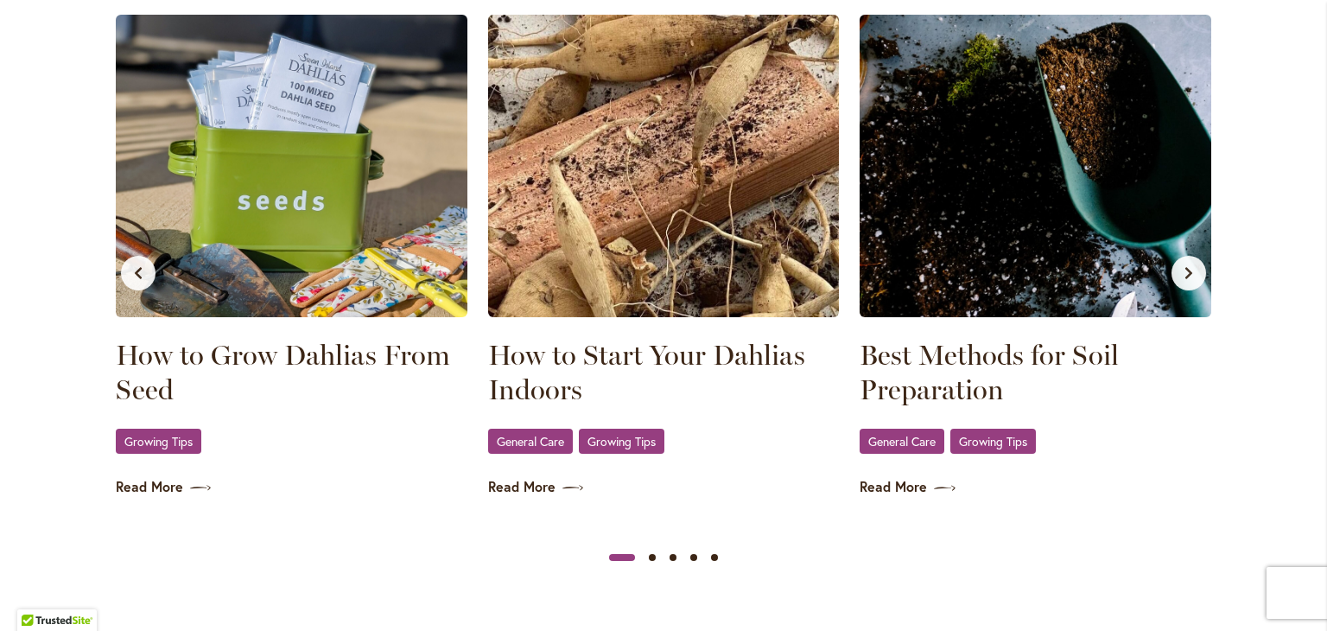
scroll to position [1030, 0]
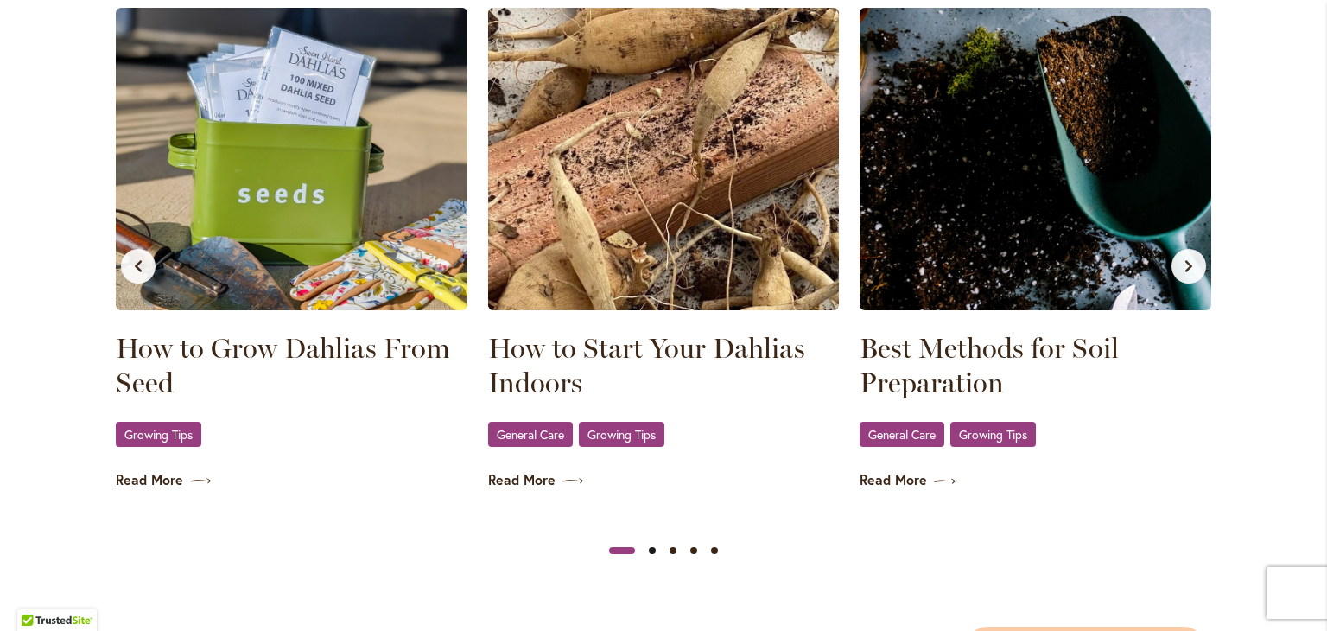
click at [646, 545] on button "Slide 2" at bounding box center [652, 550] width 21 height 21
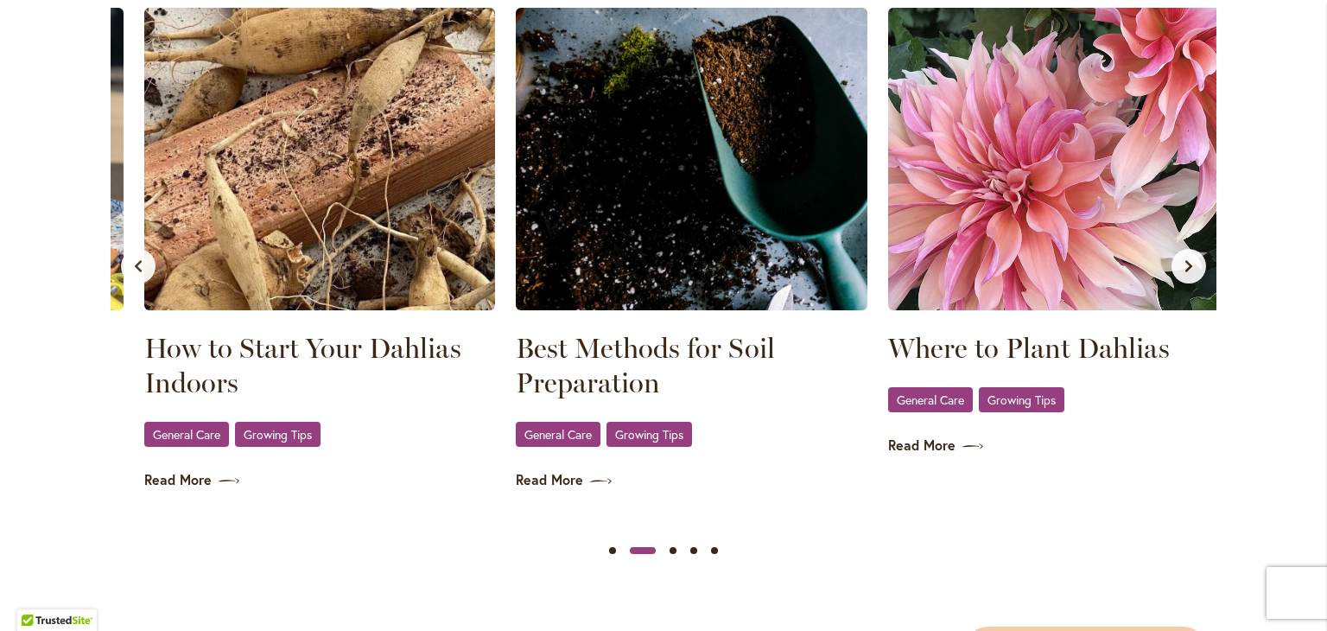
scroll to position [0, 372]
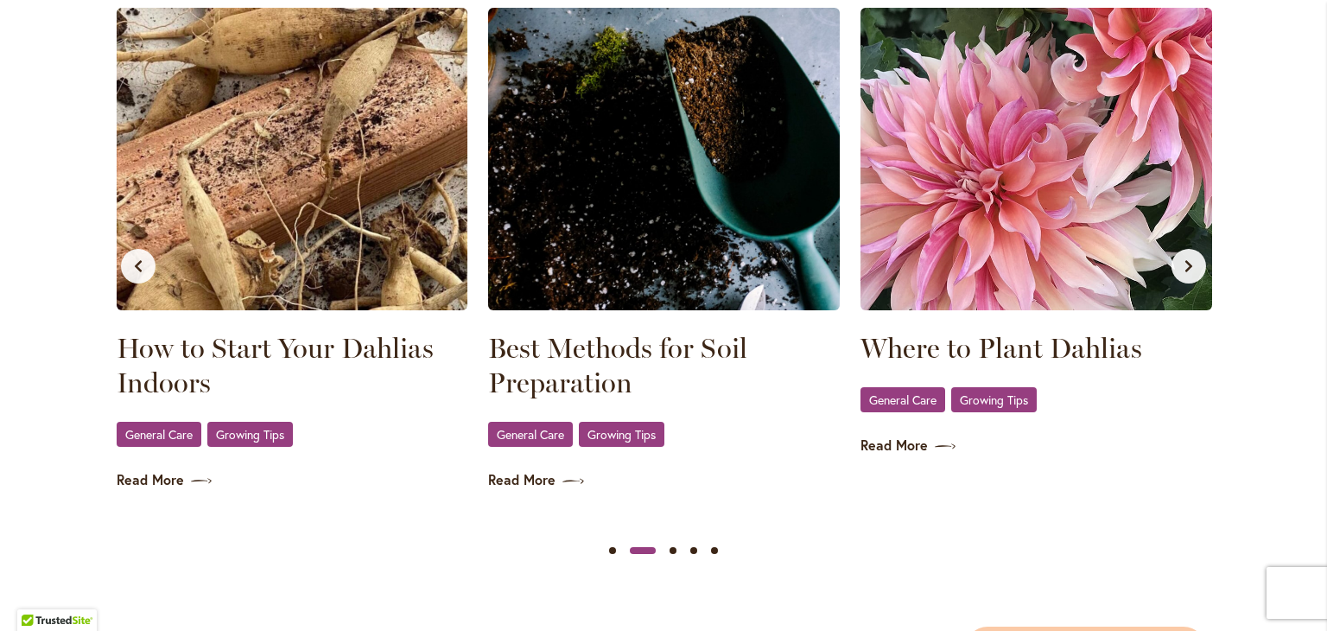
click at [646, 545] on button "Slide 2" at bounding box center [643, 550] width 26 height 21
click at [666, 548] on button "Slide 3" at bounding box center [673, 550] width 21 height 21
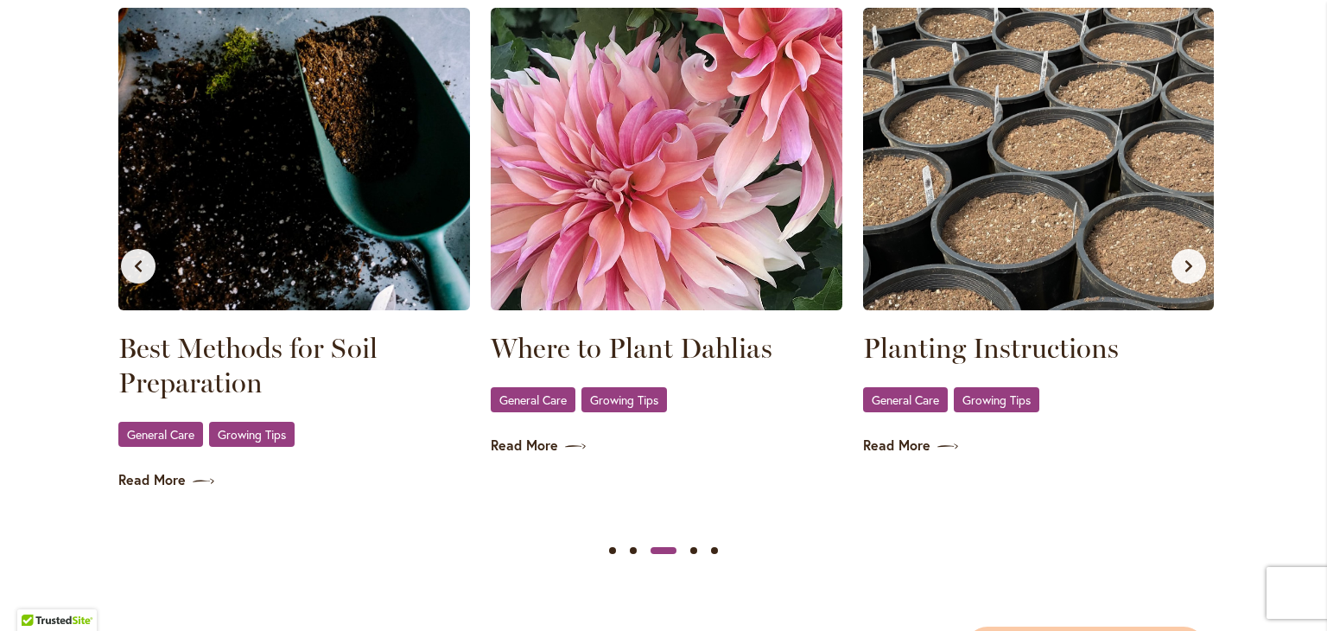
scroll to position [0, 744]
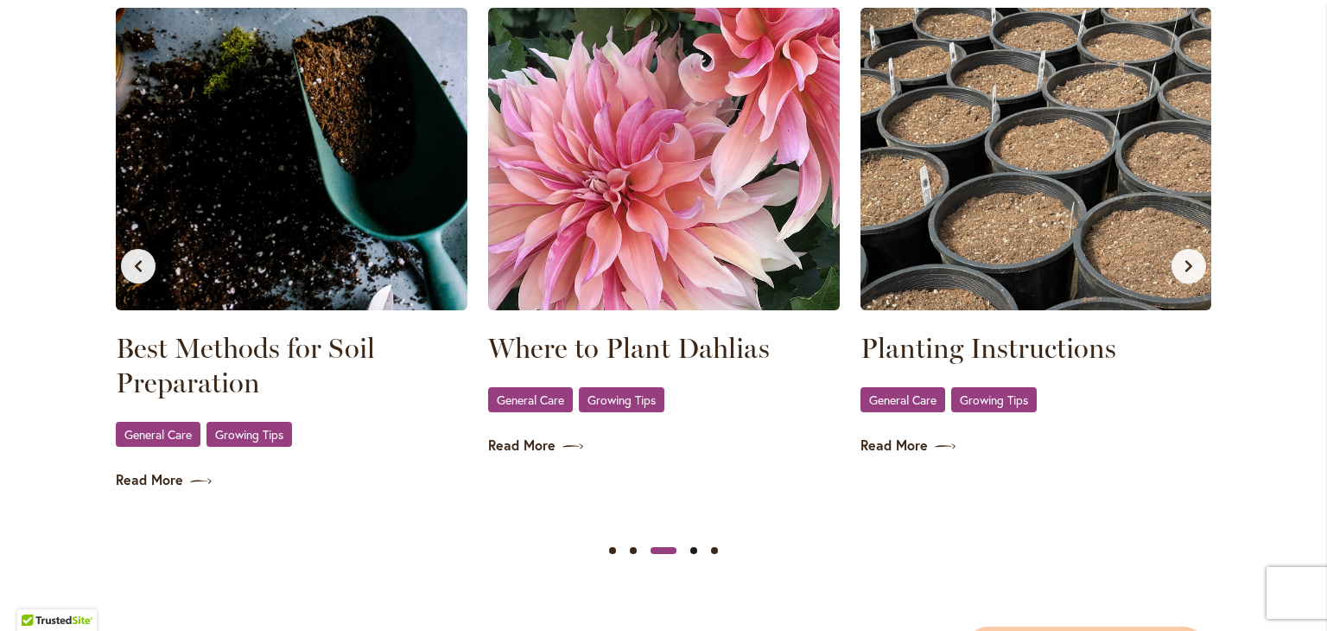
click at [686, 548] on button "Slide 4" at bounding box center [694, 550] width 21 height 21
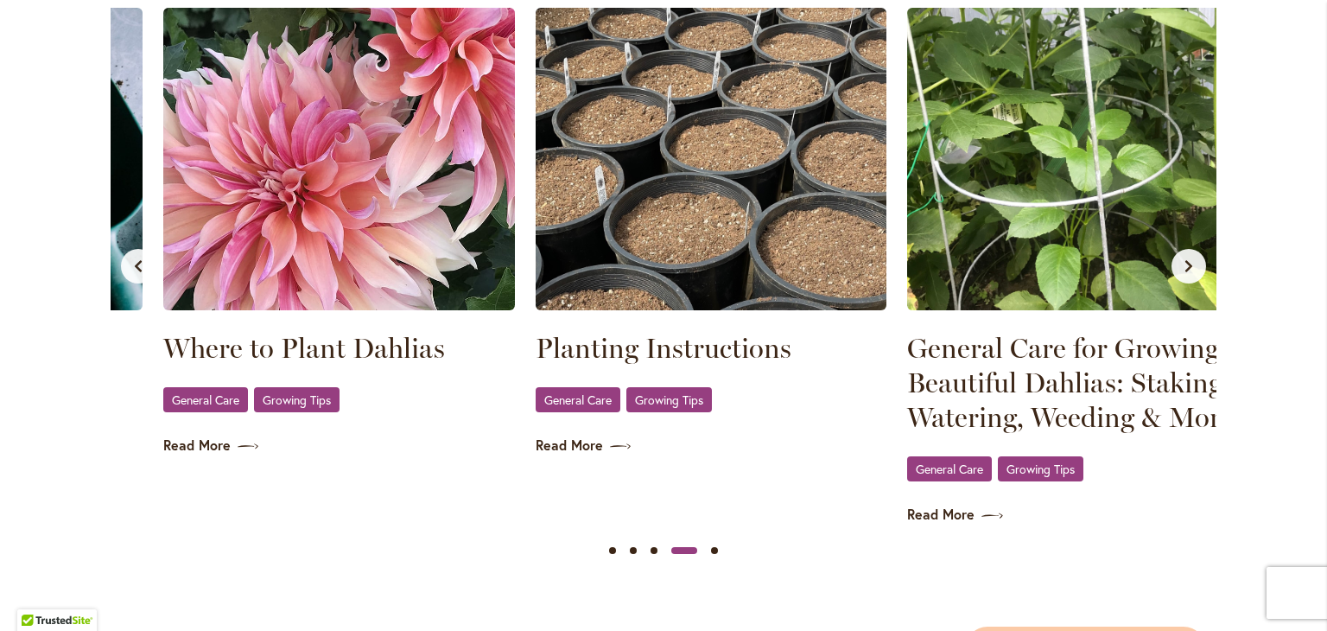
scroll to position [0, 1116]
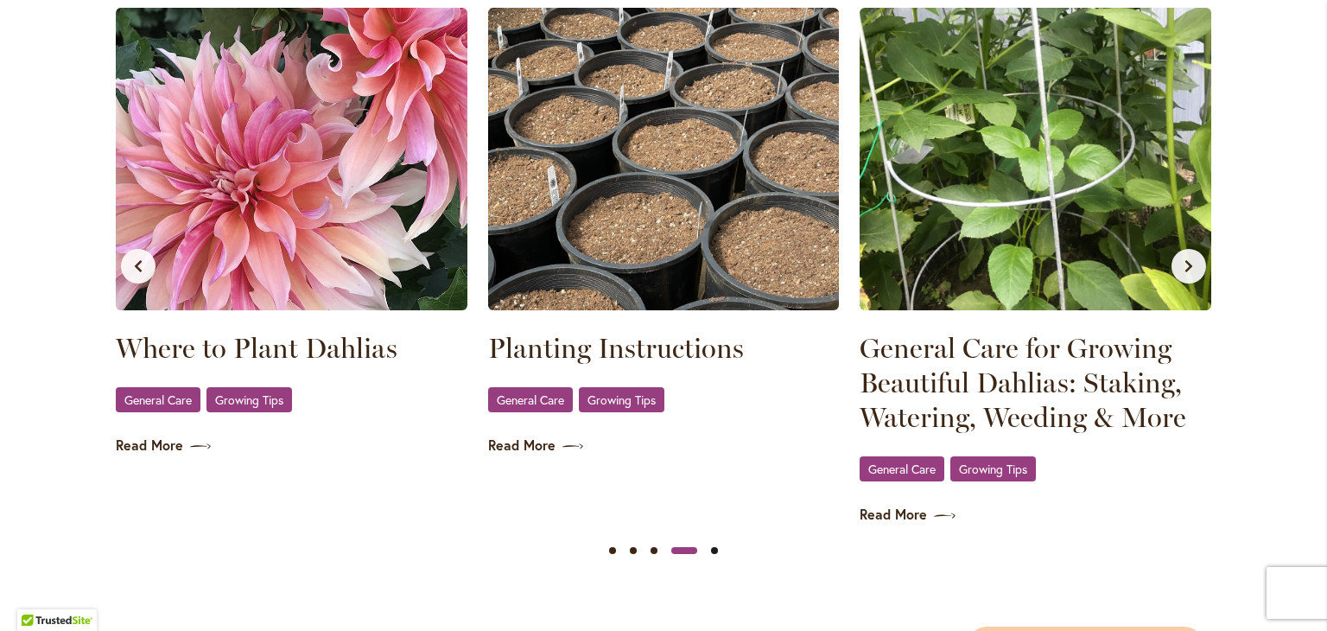
click at [706, 550] on button "Slide 5" at bounding box center [714, 550] width 21 height 21
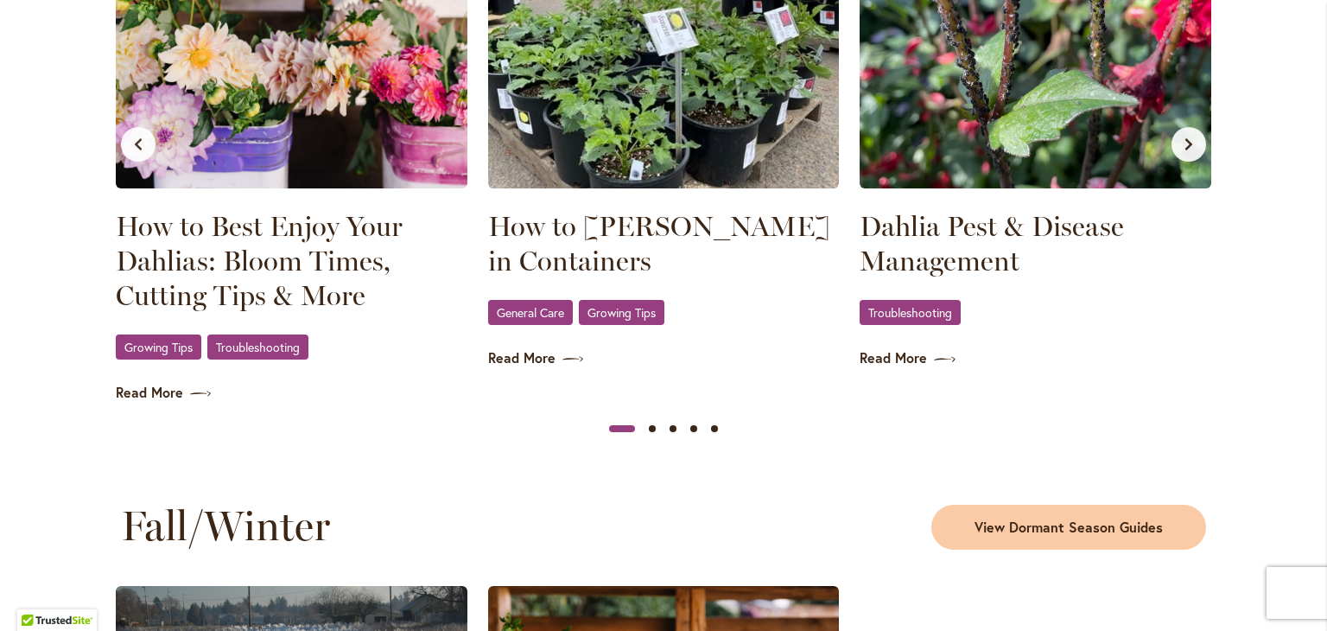
scroll to position [1811, 0]
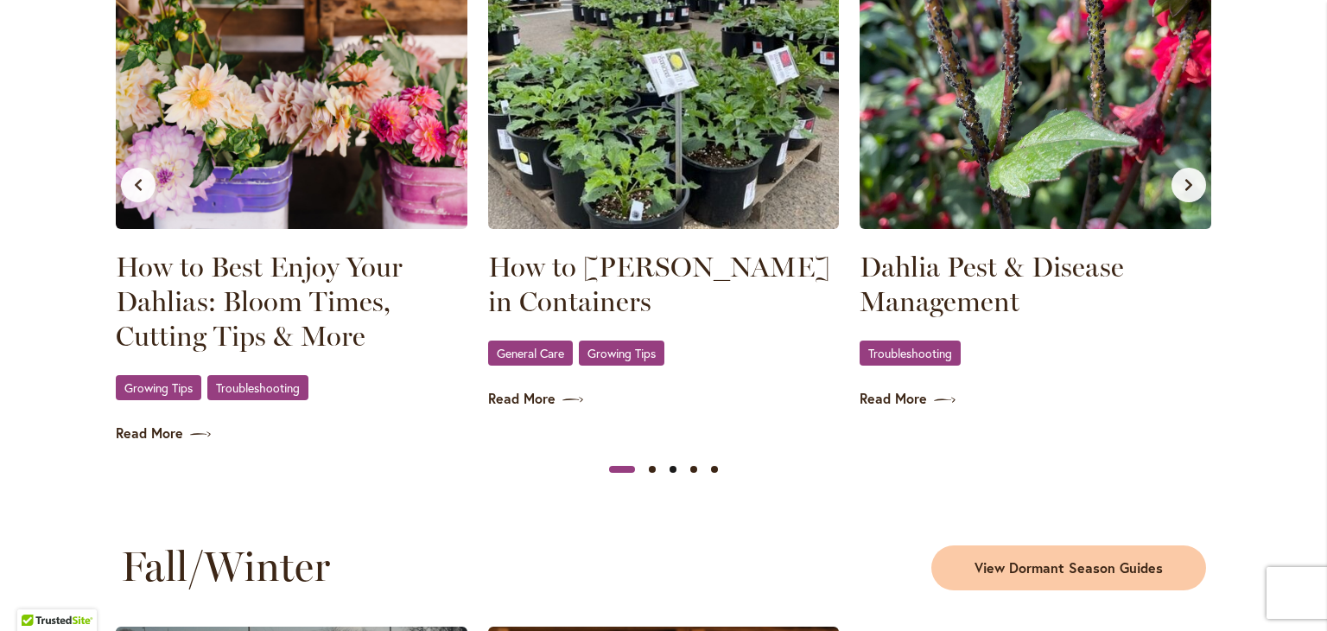
click at [665, 469] on button "Slide 3" at bounding box center [673, 469] width 21 height 21
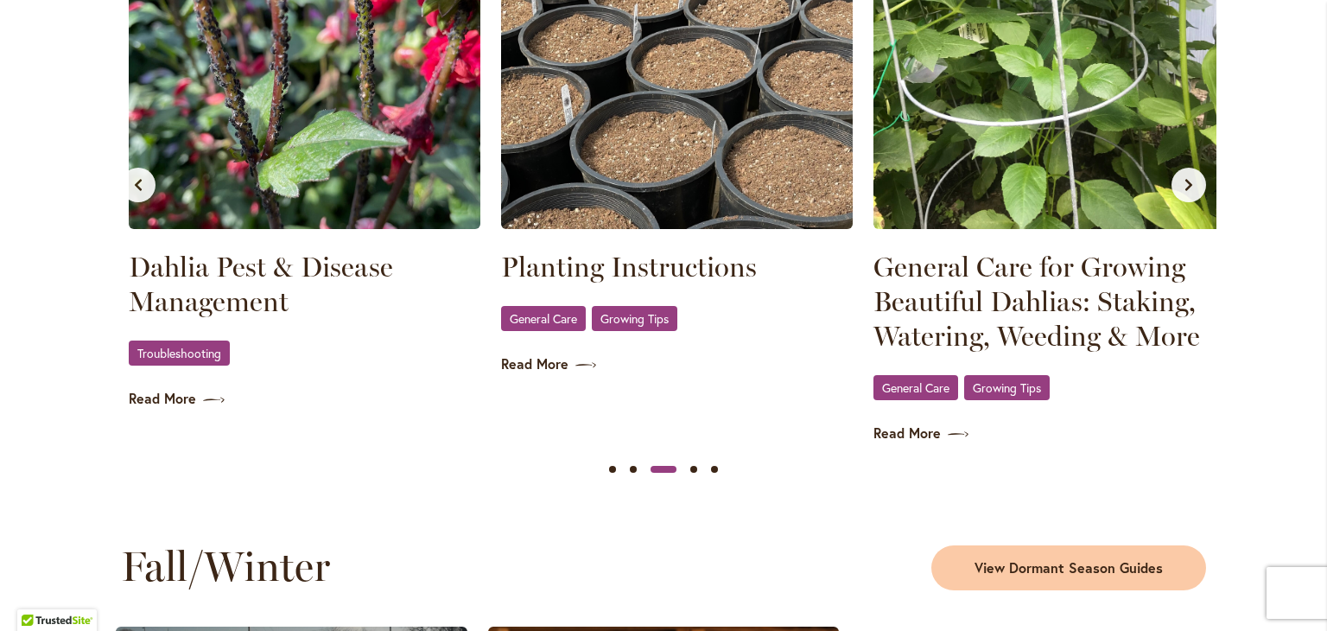
scroll to position [0, 744]
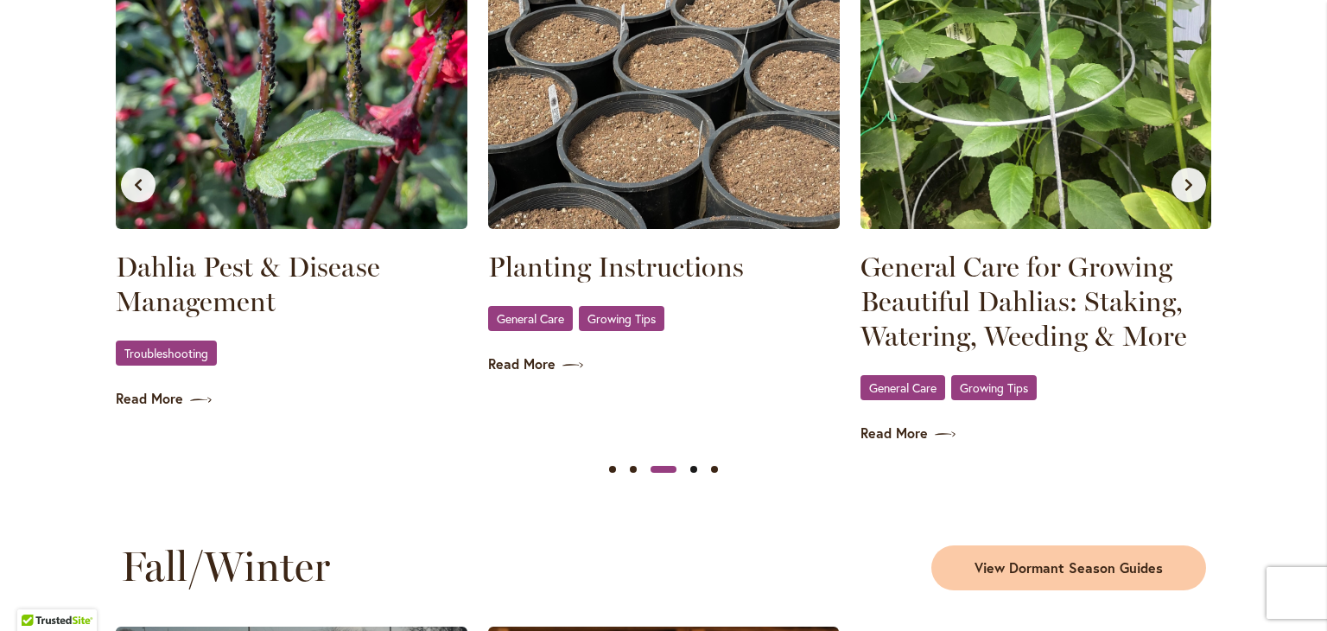
click at [690, 467] on button "Slide 4" at bounding box center [694, 469] width 21 height 21
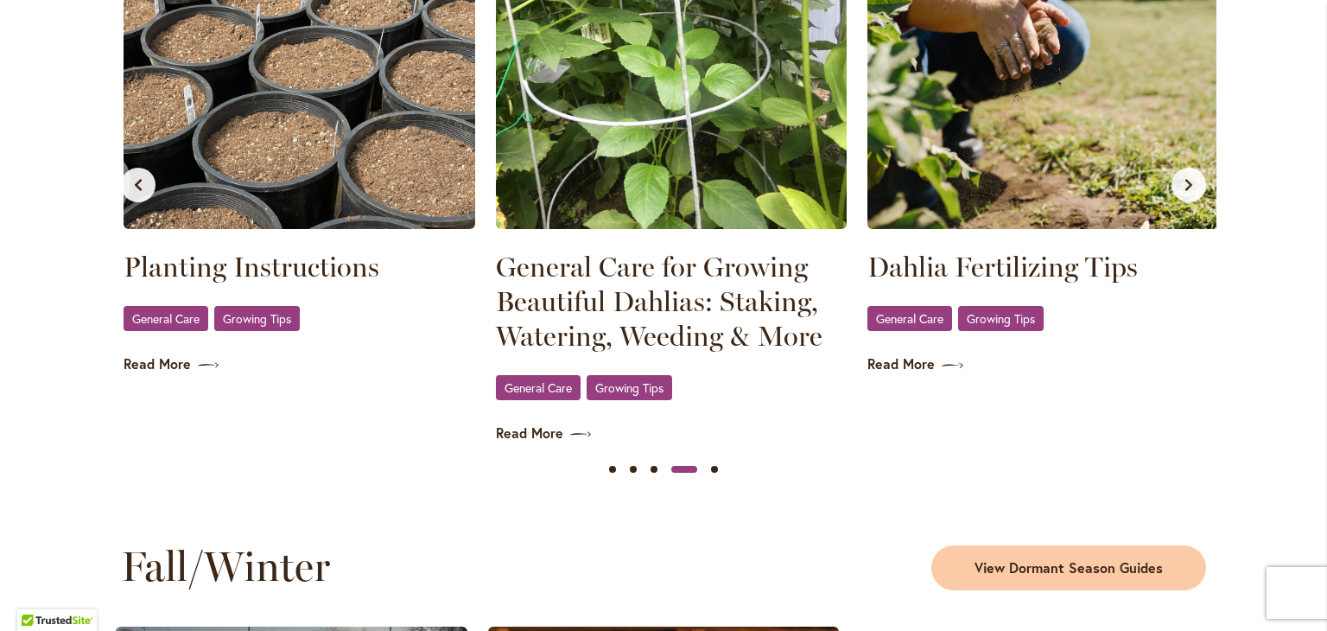
scroll to position [0, 1116]
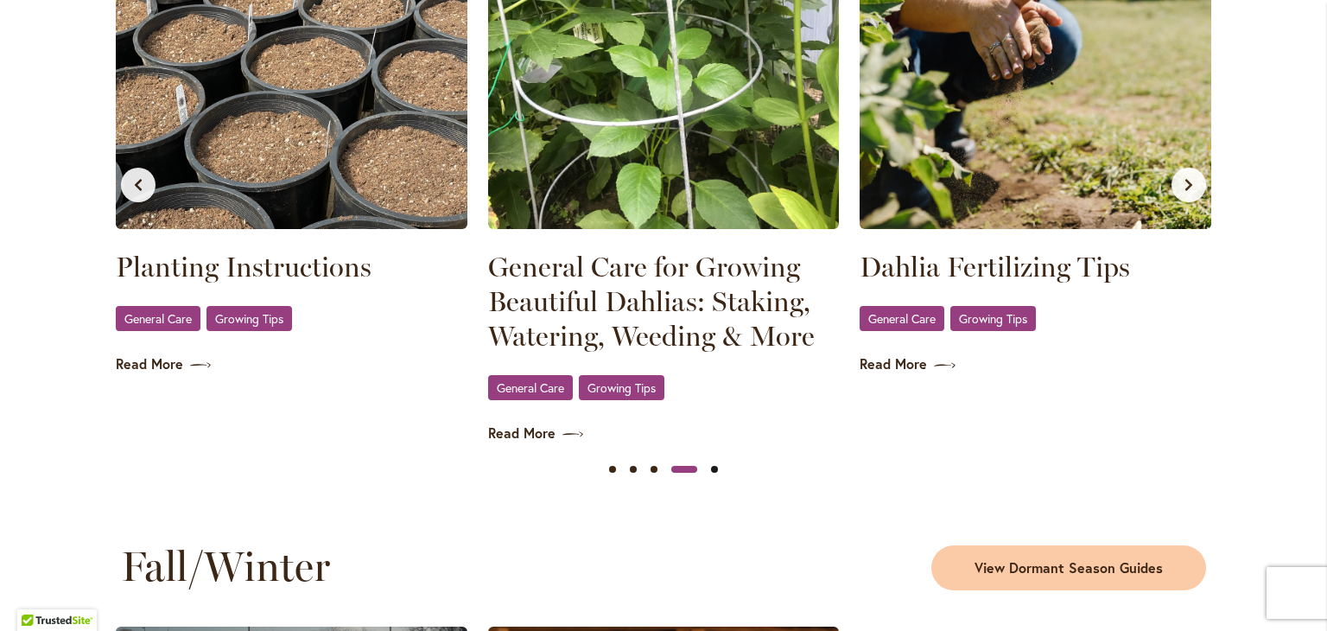
click at [706, 467] on button "Slide 5" at bounding box center [714, 469] width 21 height 21
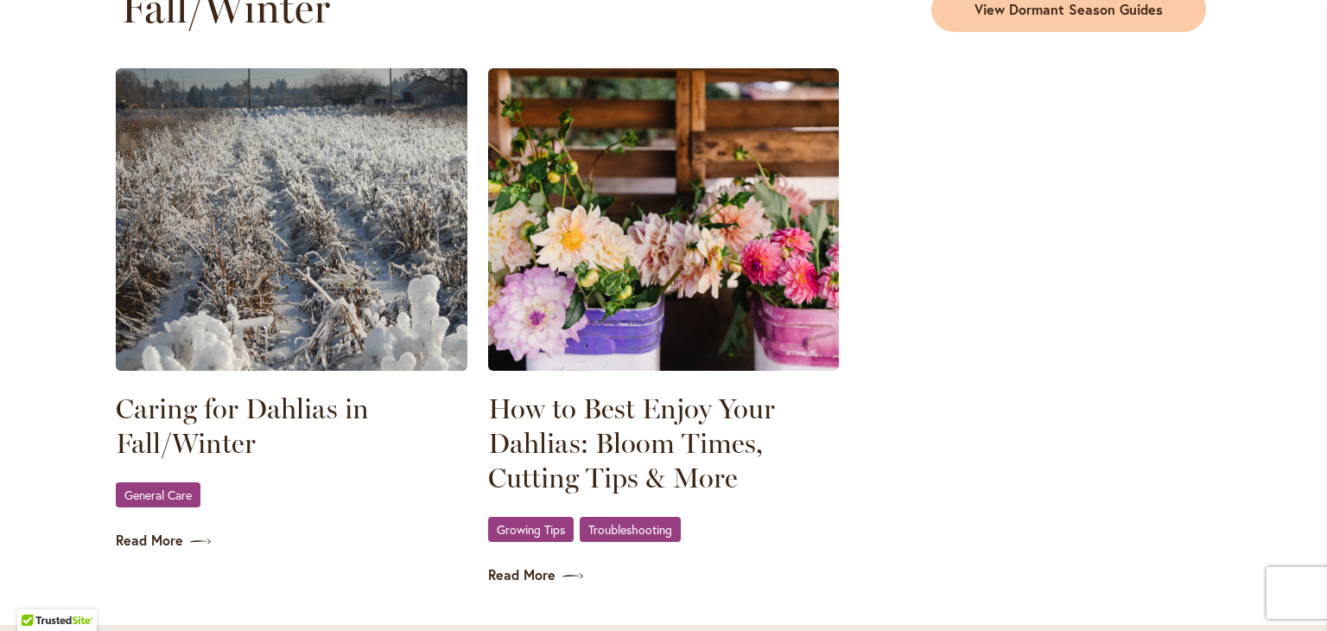
scroll to position [2370, 0]
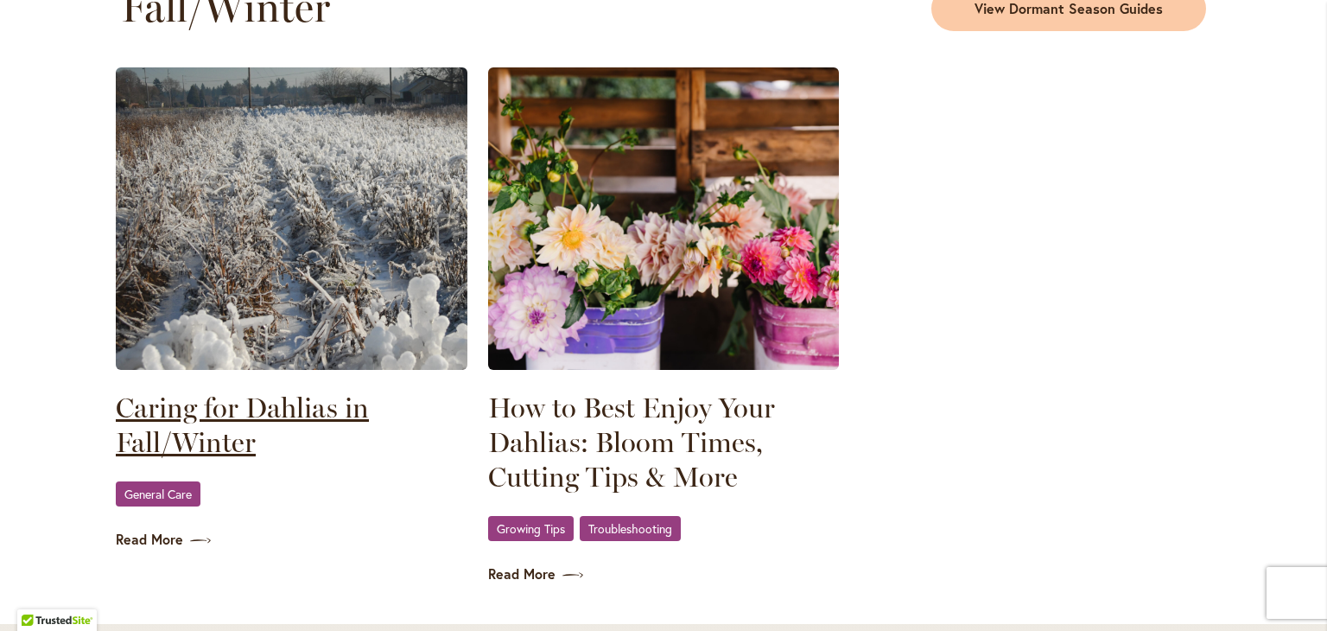
click at [245, 409] on link "Caring for Dahlias in Fall/Winter" at bounding box center [292, 425] width 352 height 69
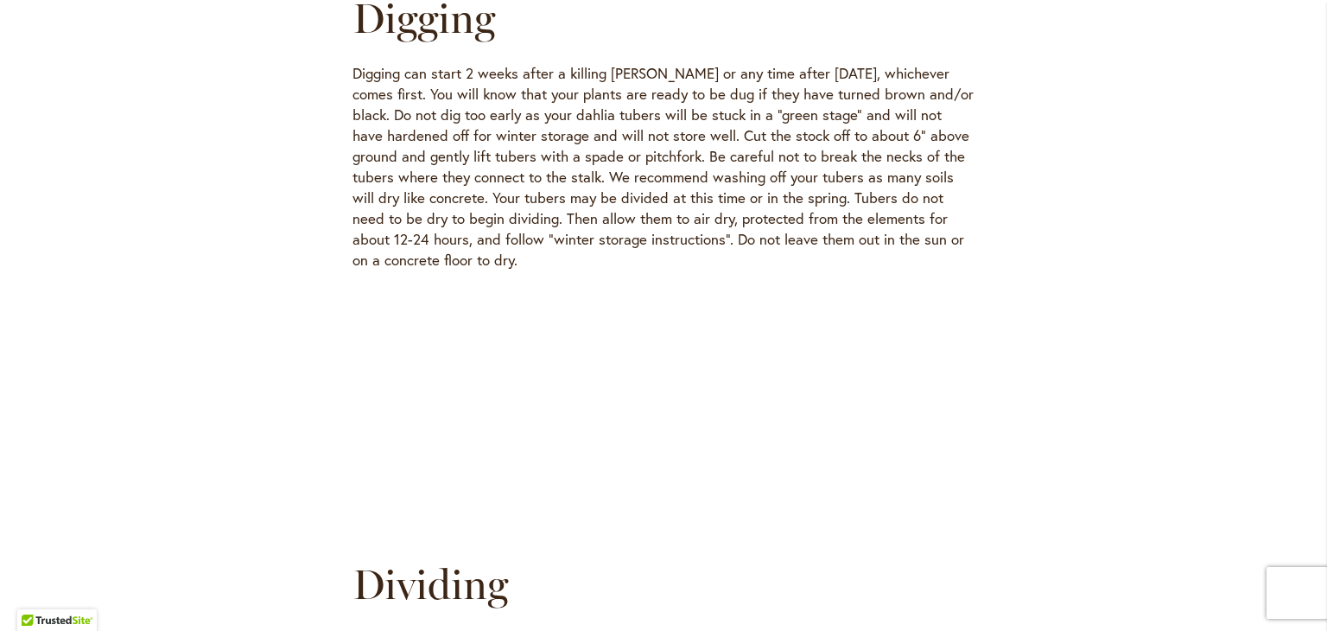
scroll to position [2031, 0]
